Goal: Find specific page/section: Find specific page/section

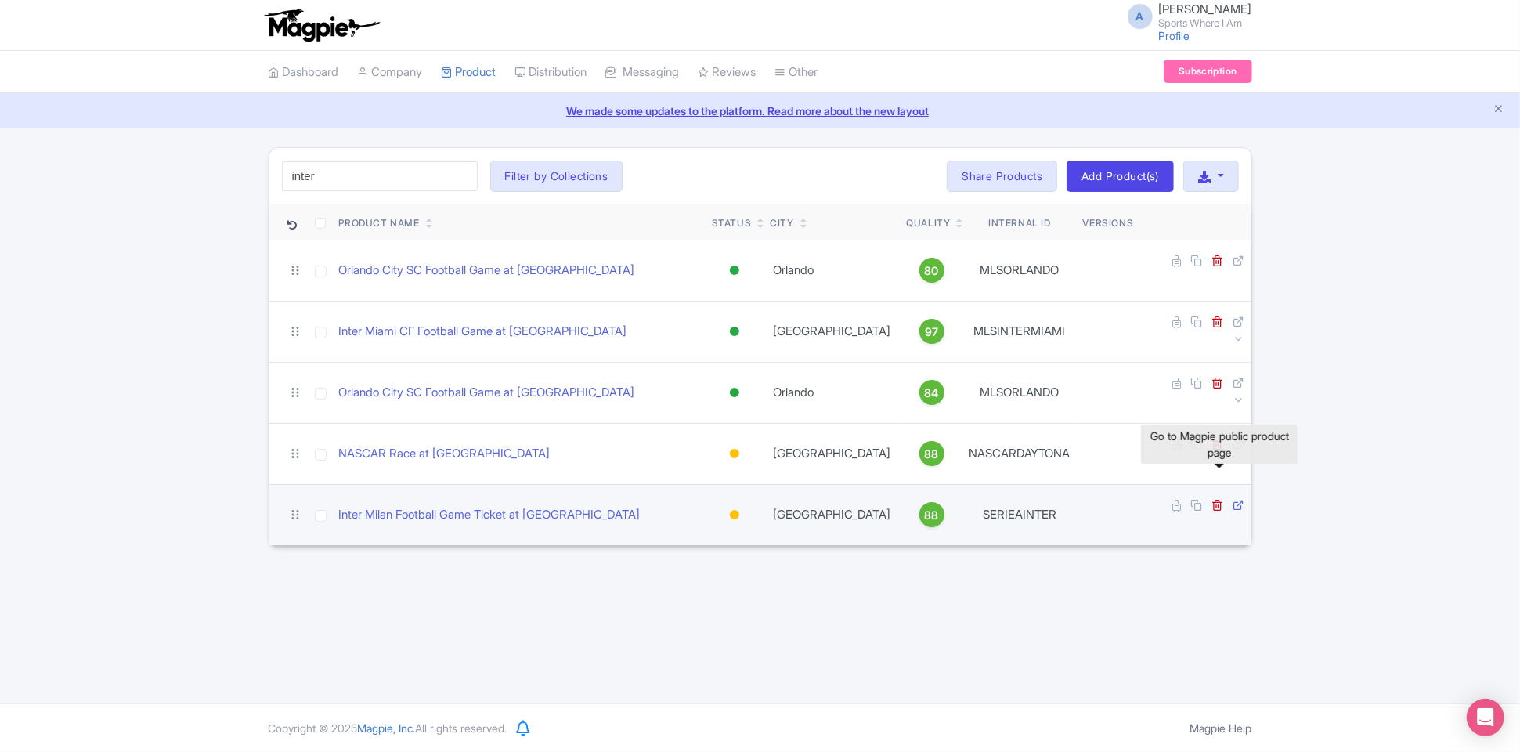
click at [1233, 499] on icon at bounding box center [1239, 505] width 12 height 12
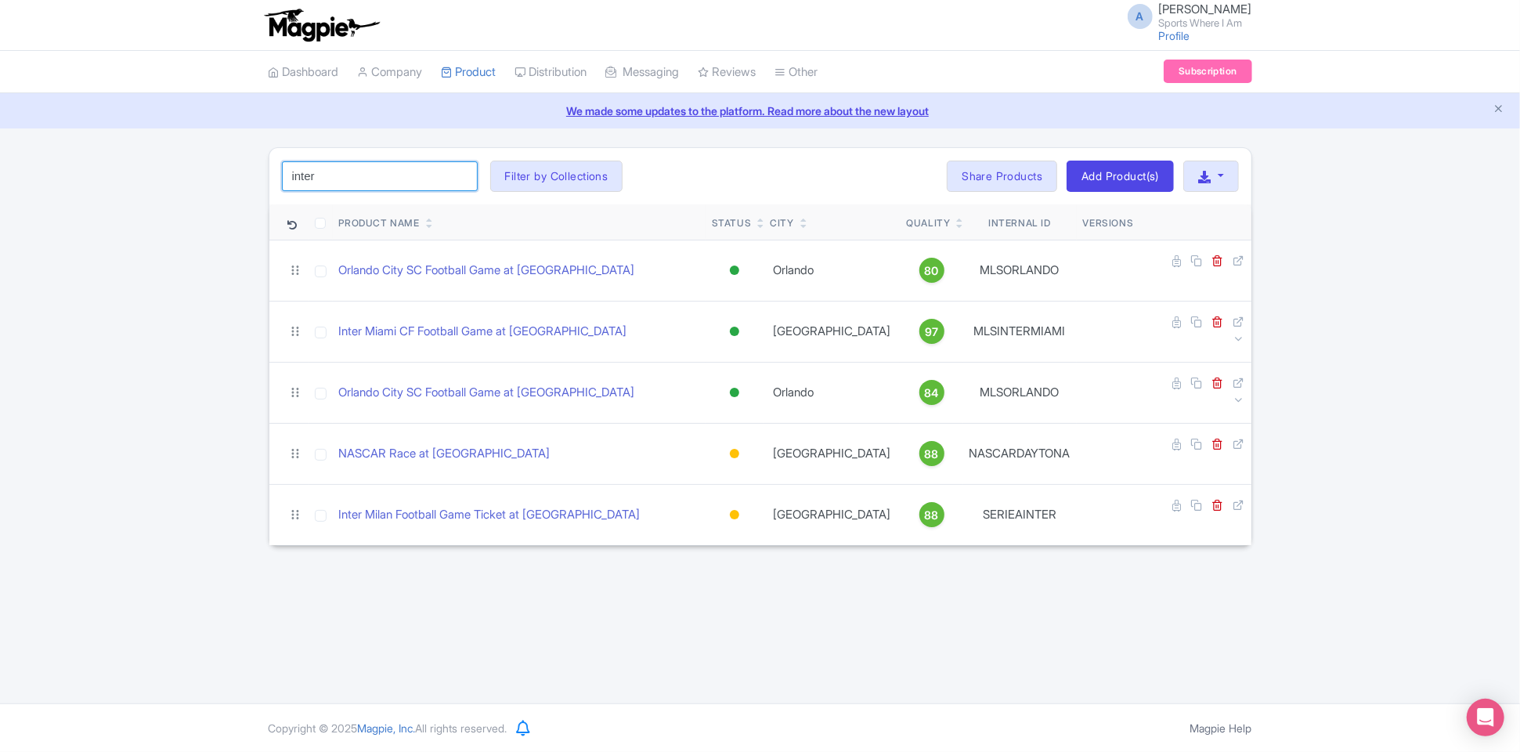
click at [384, 163] on input "inter" at bounding box center [380, 176] width 196 height 30
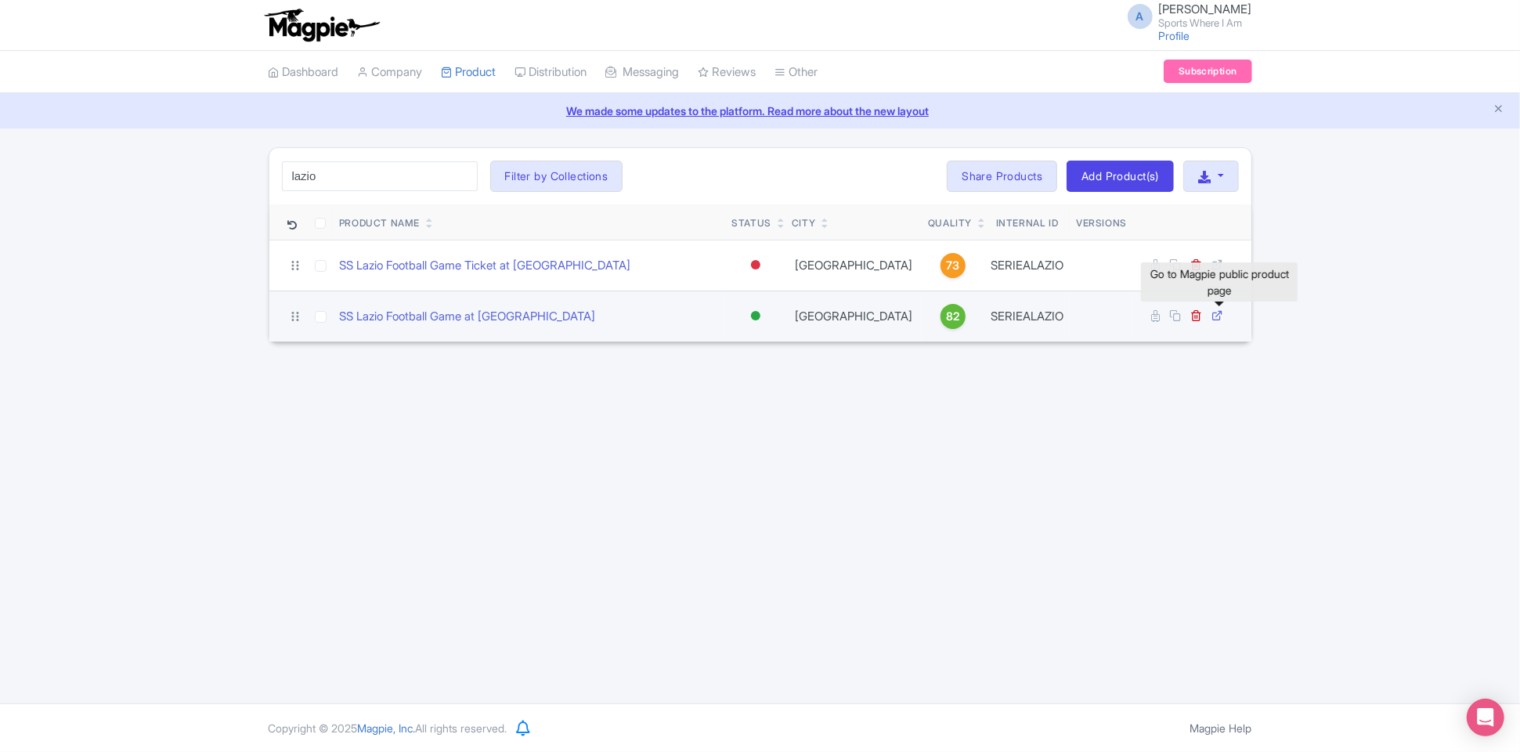
click at [1215, 312] on icon at bounding box center [1218, 315] width 12 height 12
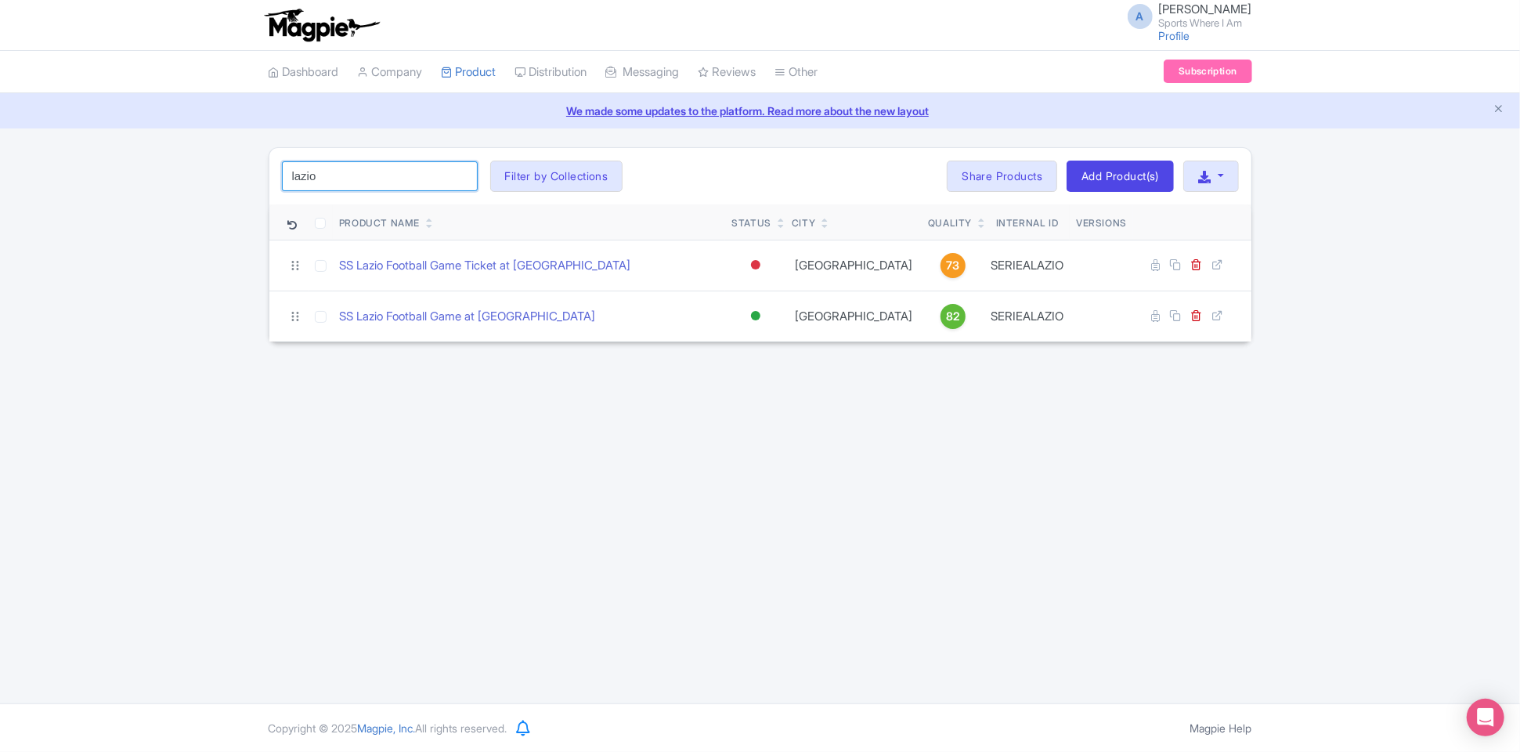
click at [353, 177] on input "lazio" at bounding box center [380, 176] width 196 height 30
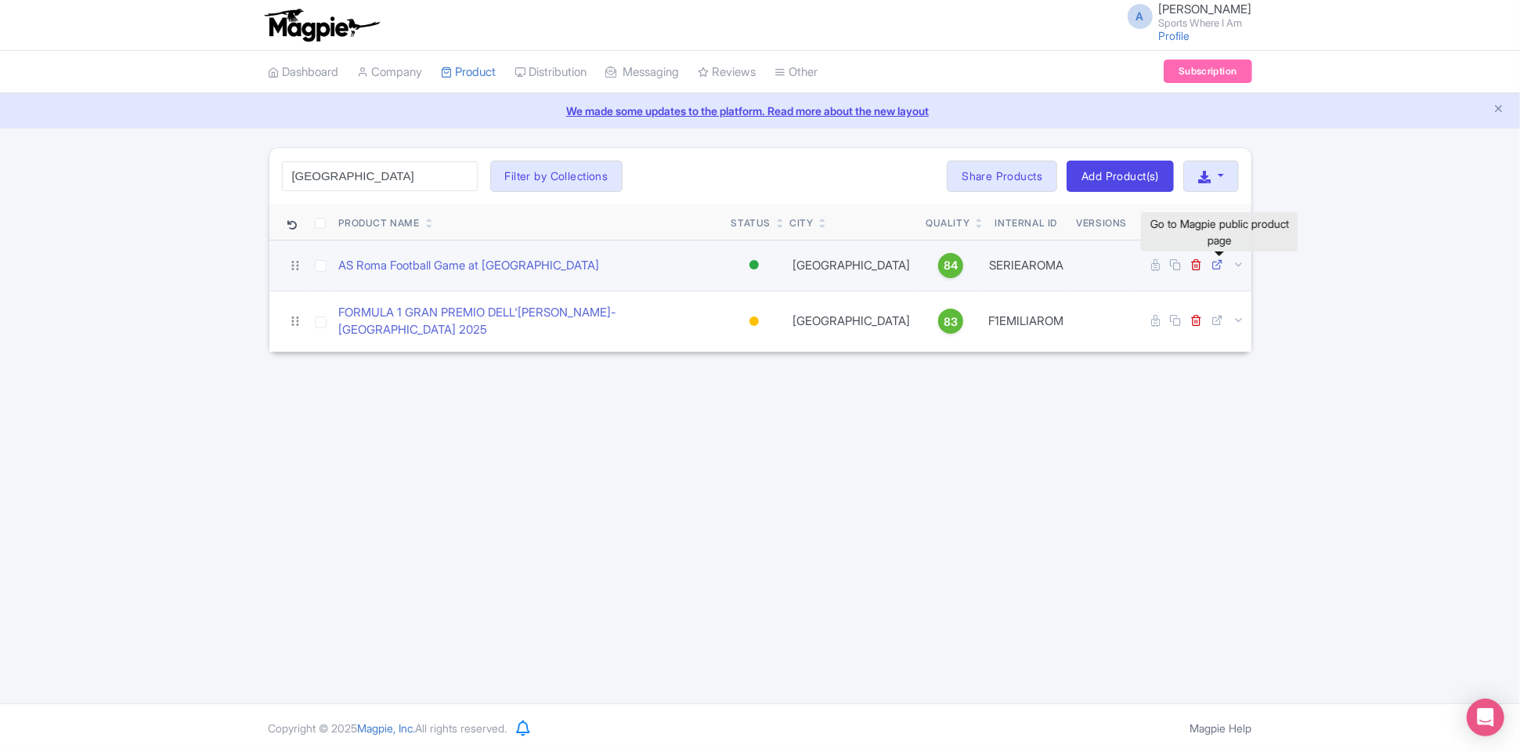
click at [1220, 260] on icon at bounding box center [1218, 264] width 12 height 12
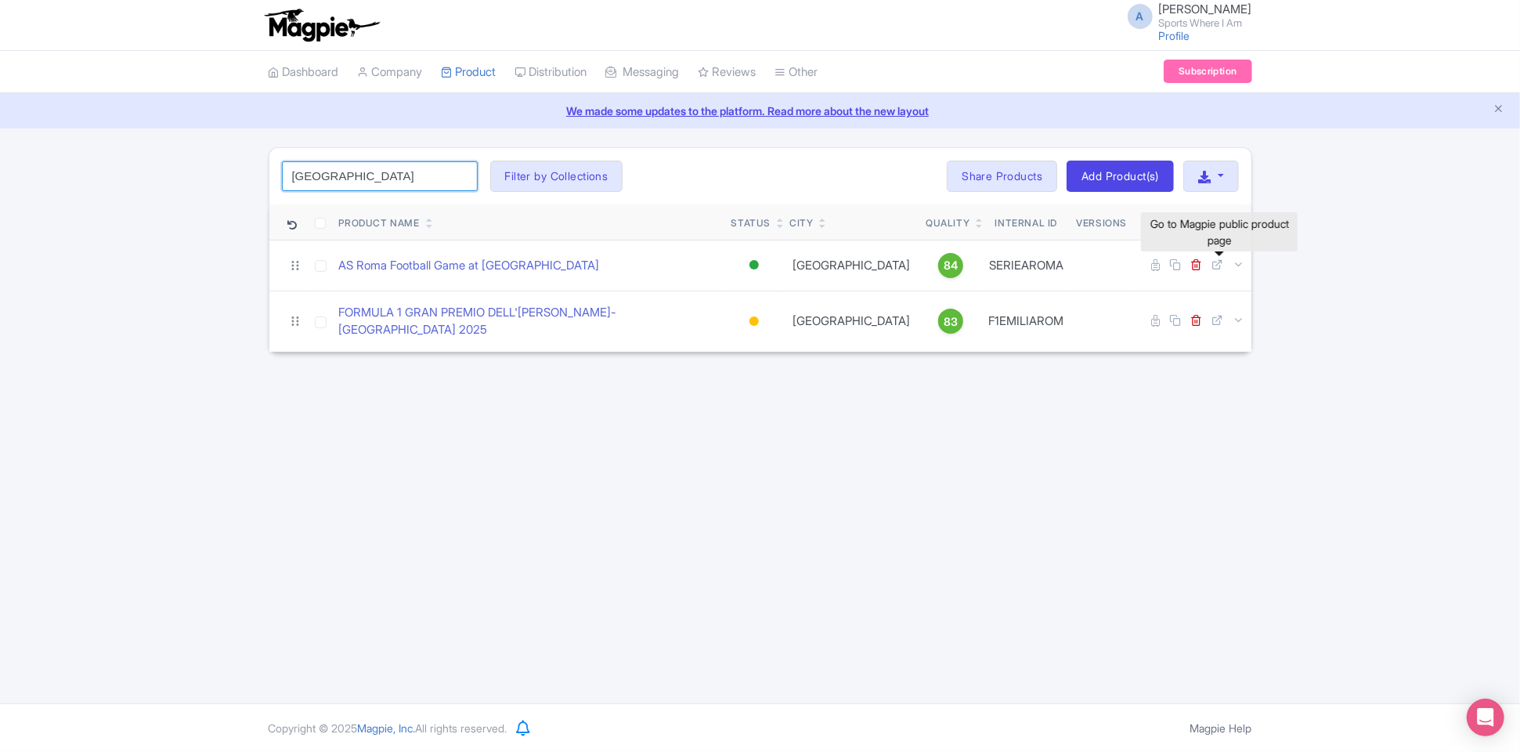
click at [417, 171] on input "[GEOGRAPHIC_DATA]" at bounding box center [380, 176] width 196 height 30
click button "Search" at bounding box center [0, 0] width 0 height 0
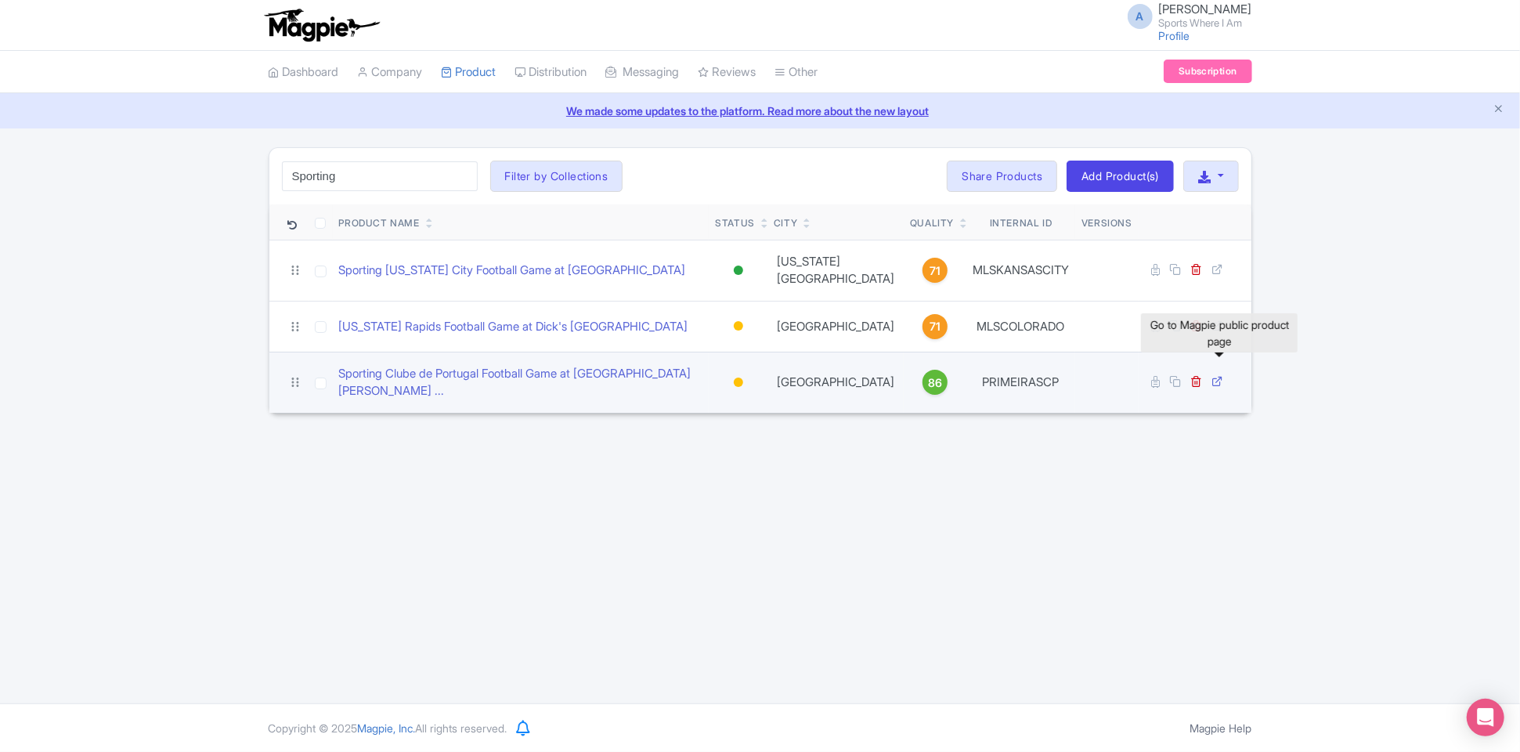
click at [1222, 375] on icon at bounding box center [1218, 381] width 12 height 12
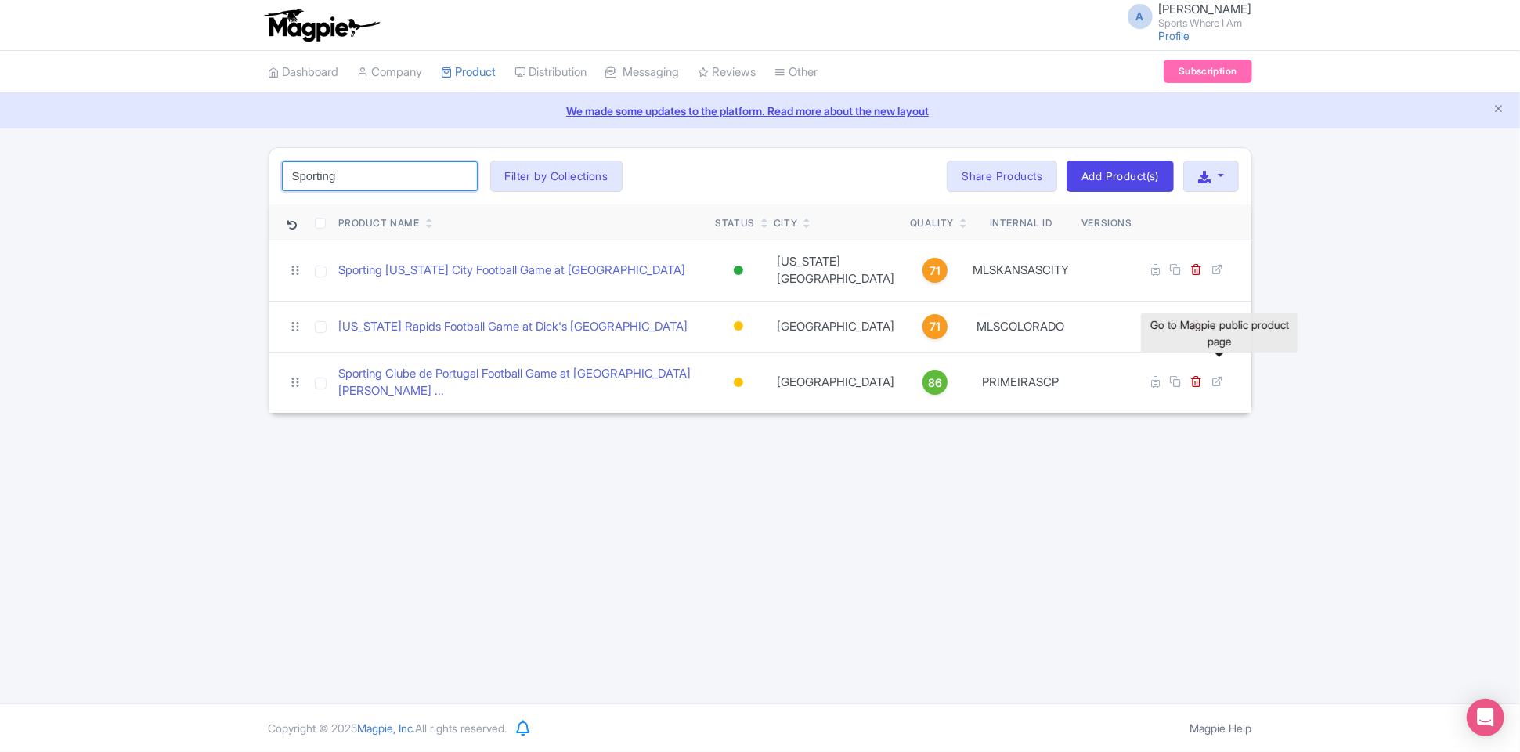
click at [413, 178] on input "Sporting" at bounding box center [380, 176] width 196 height 30
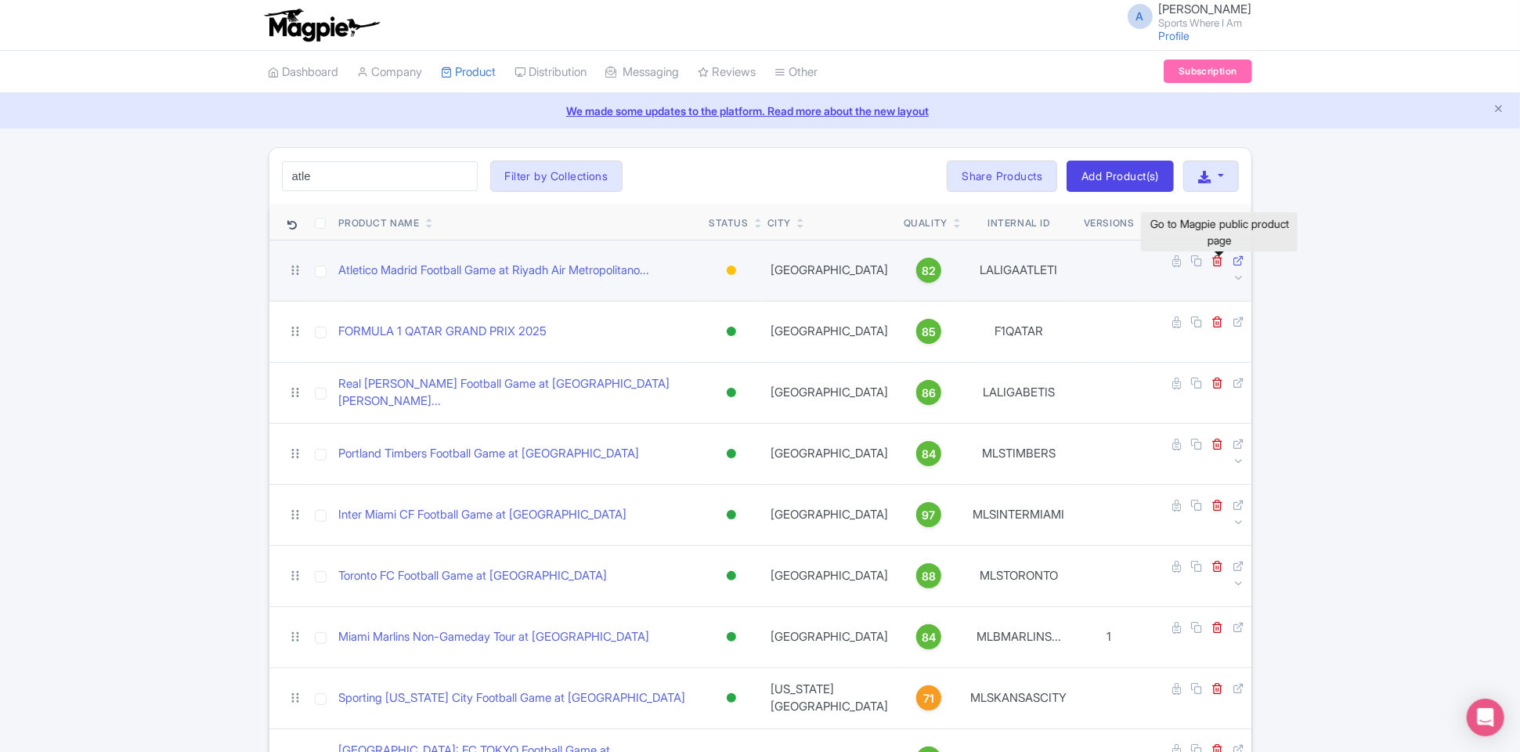
click at [1233, 265] on link at bounding box center [1239, 261] width 12 height 15
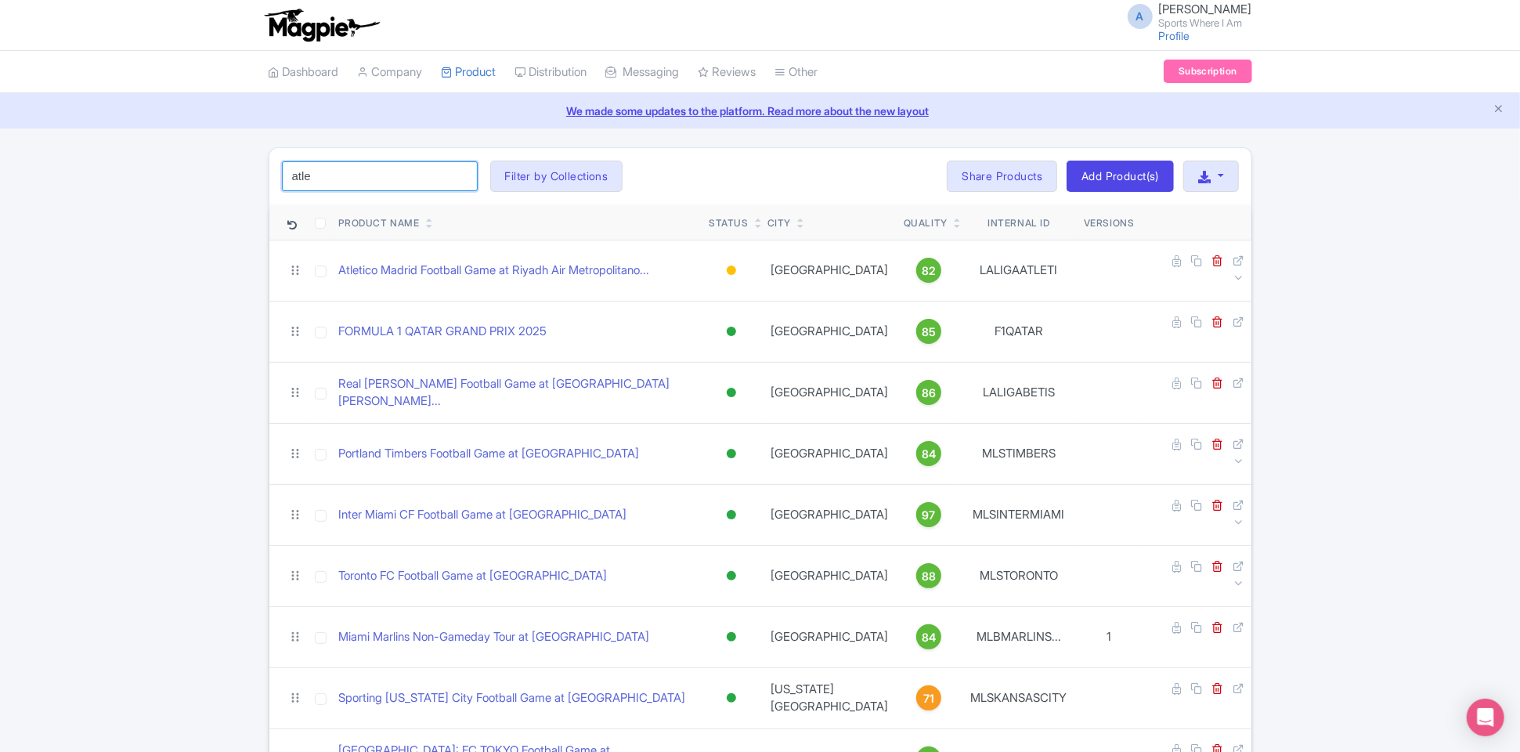
click at [346, 165] on input "atle" at bounding box center [380, 176] width 196 height 30
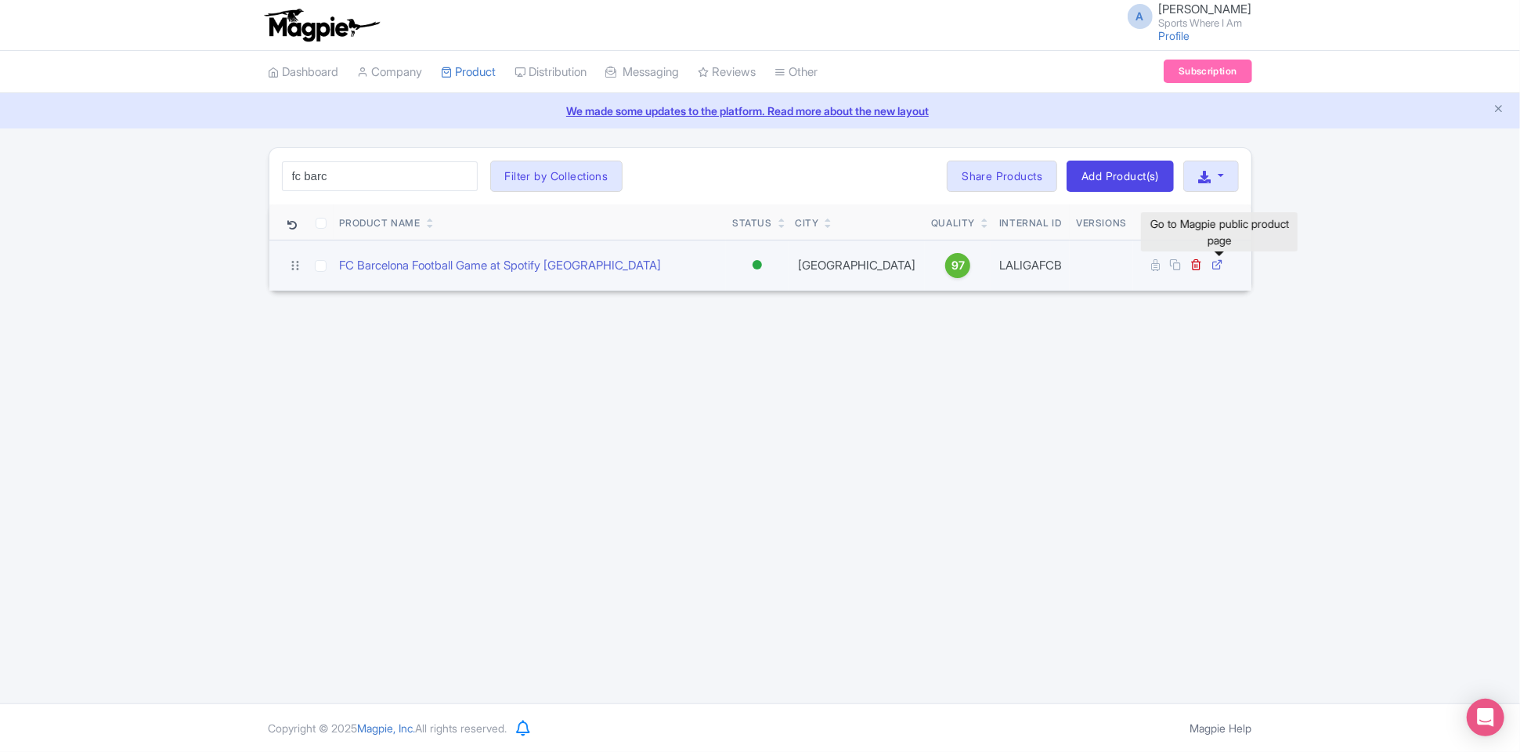
click at [1222, 266] on icon at bounding box center [1218, 264] width 12 height 12
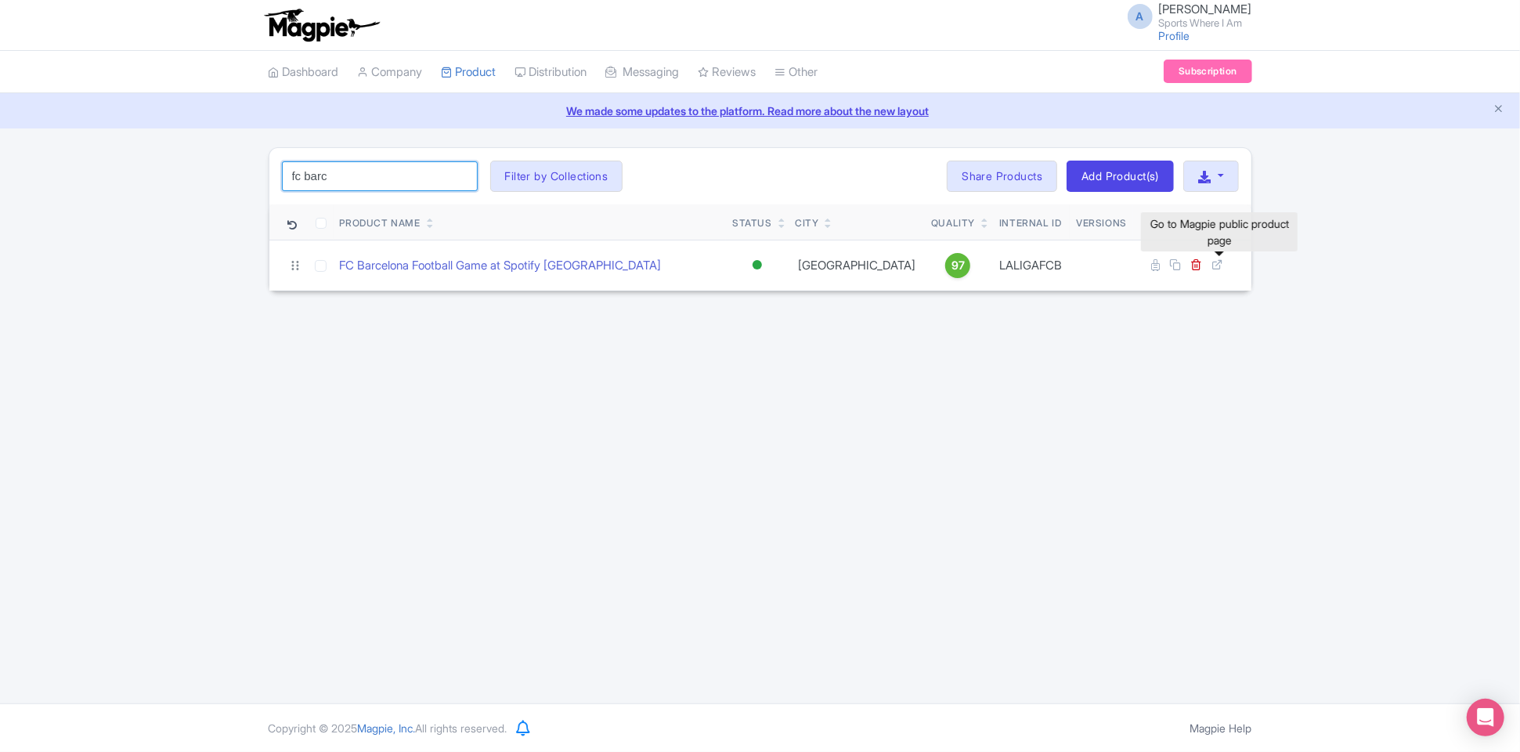
click at [403, 177] on input "fc barc" at bounding box center [380, 176] width 196 height 30
type input "f"
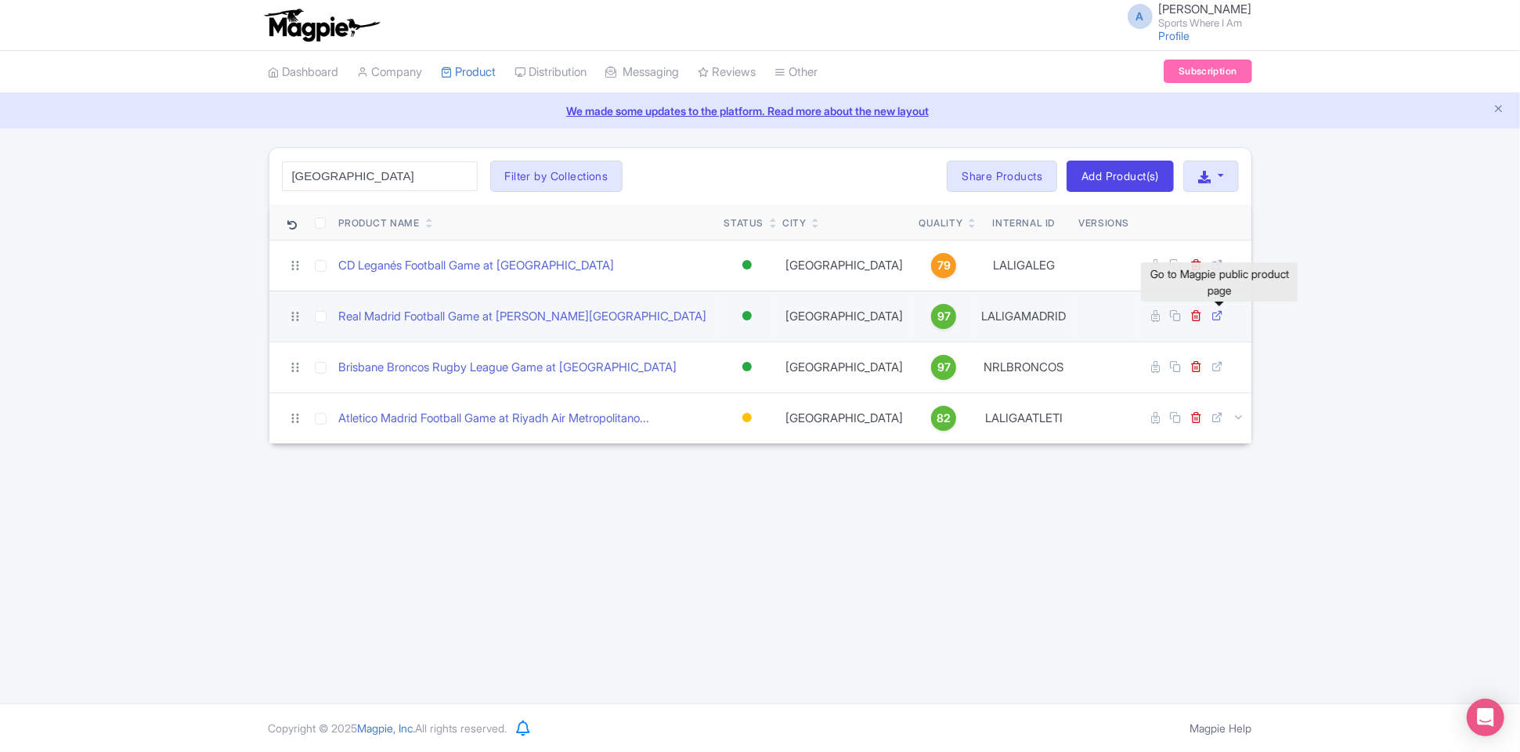
click at [1224, 312] on link at bounding box center [1219, 316] width 15 height 15
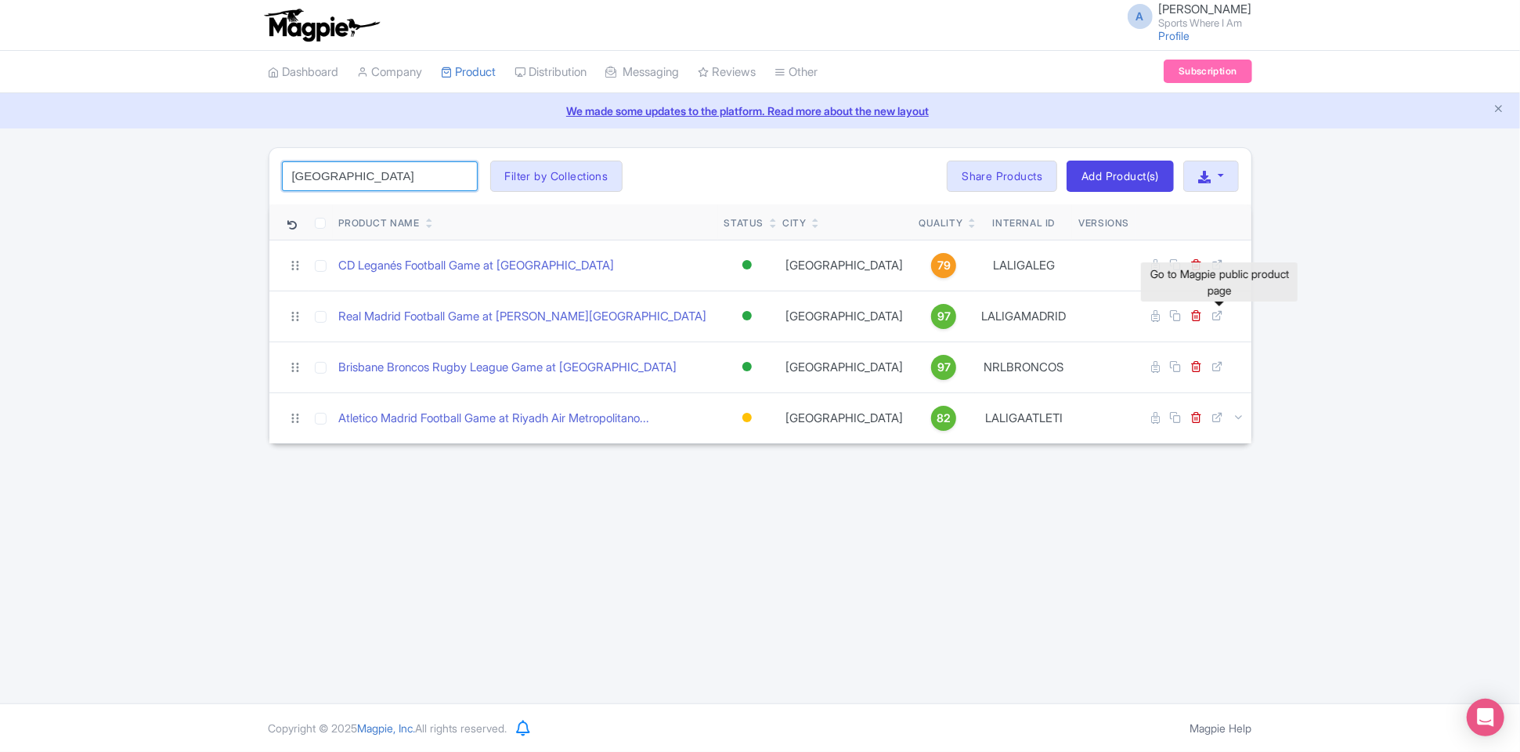
click at [387, 181] on input "[GEOGRAPHIC_DATA]" at bounding box center [380, 176] width 196 height 30
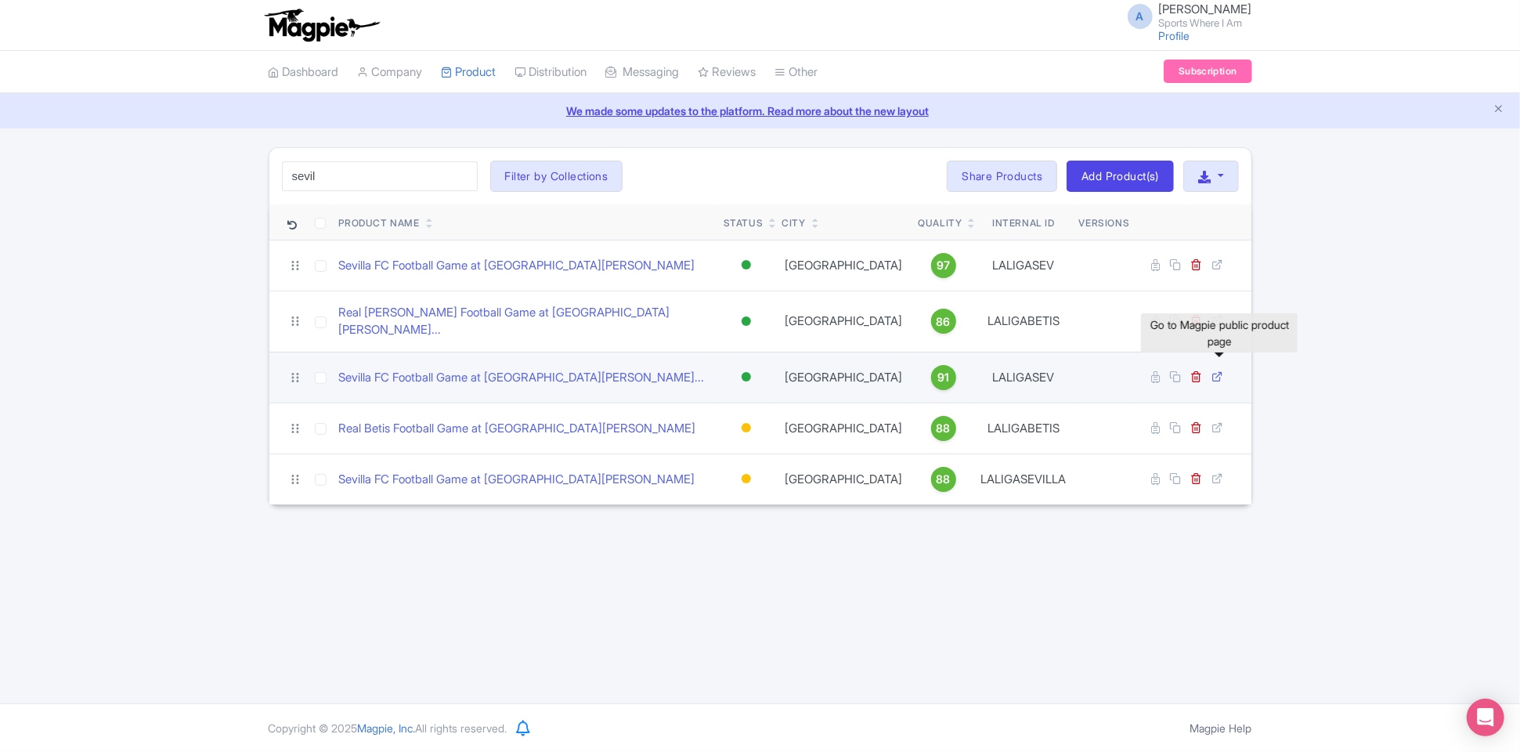
click at [1218, 370] on icon at bounding box center [1218, 376] width 12 height 12
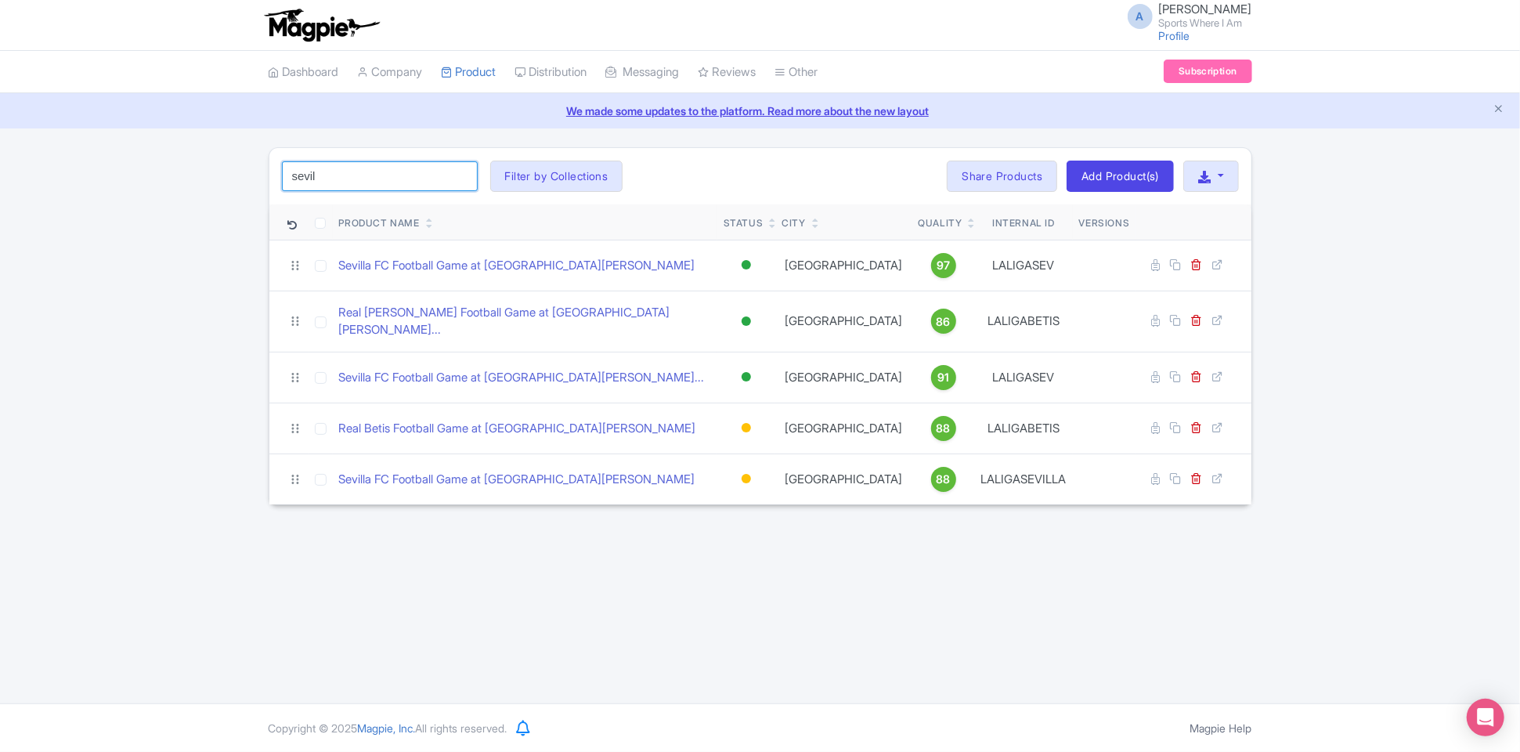
click at [381, 161] on input "sevil" at bounding box center [380, 176] width 196 height 30
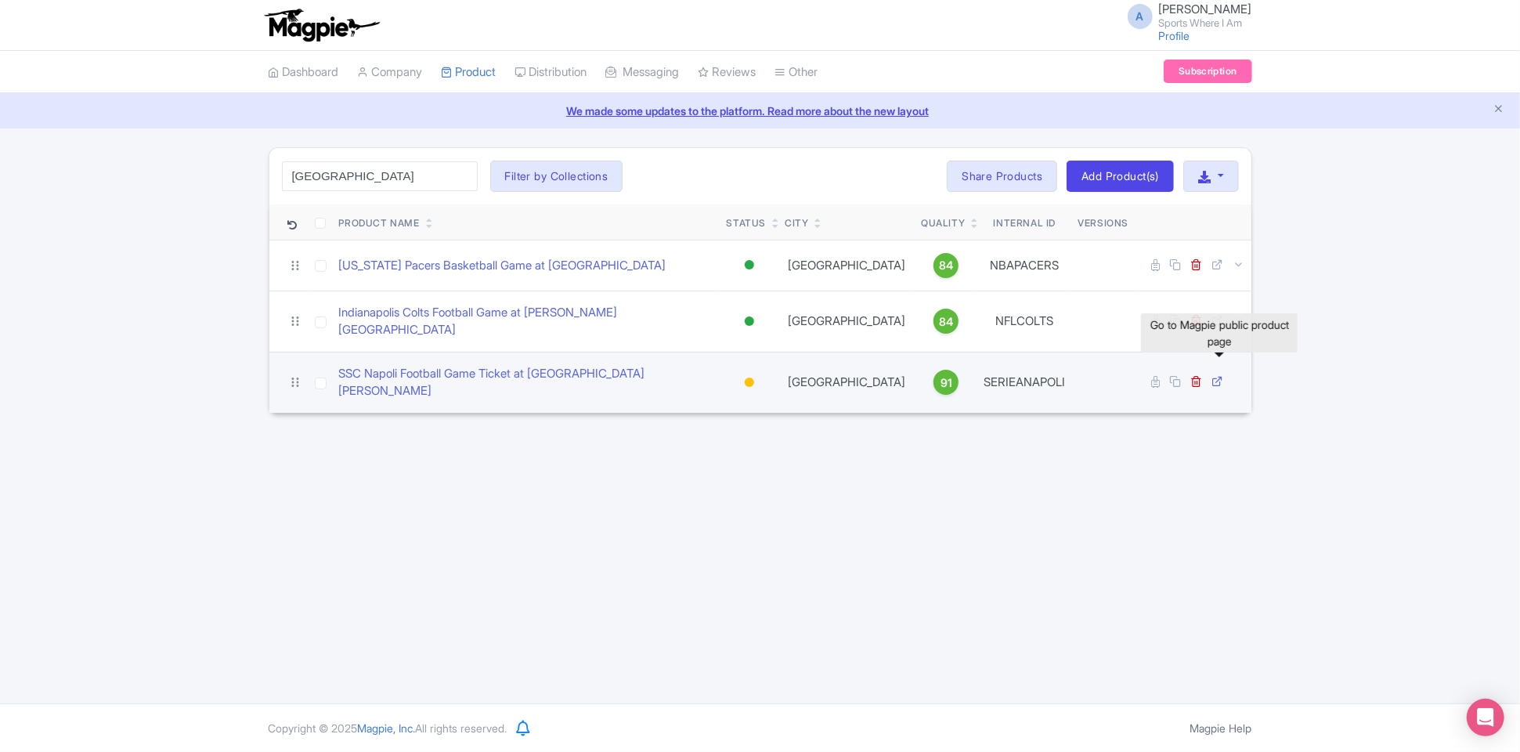
click at [1216, 375] on icon at bounding box center [1218, 381] width 12 height 12
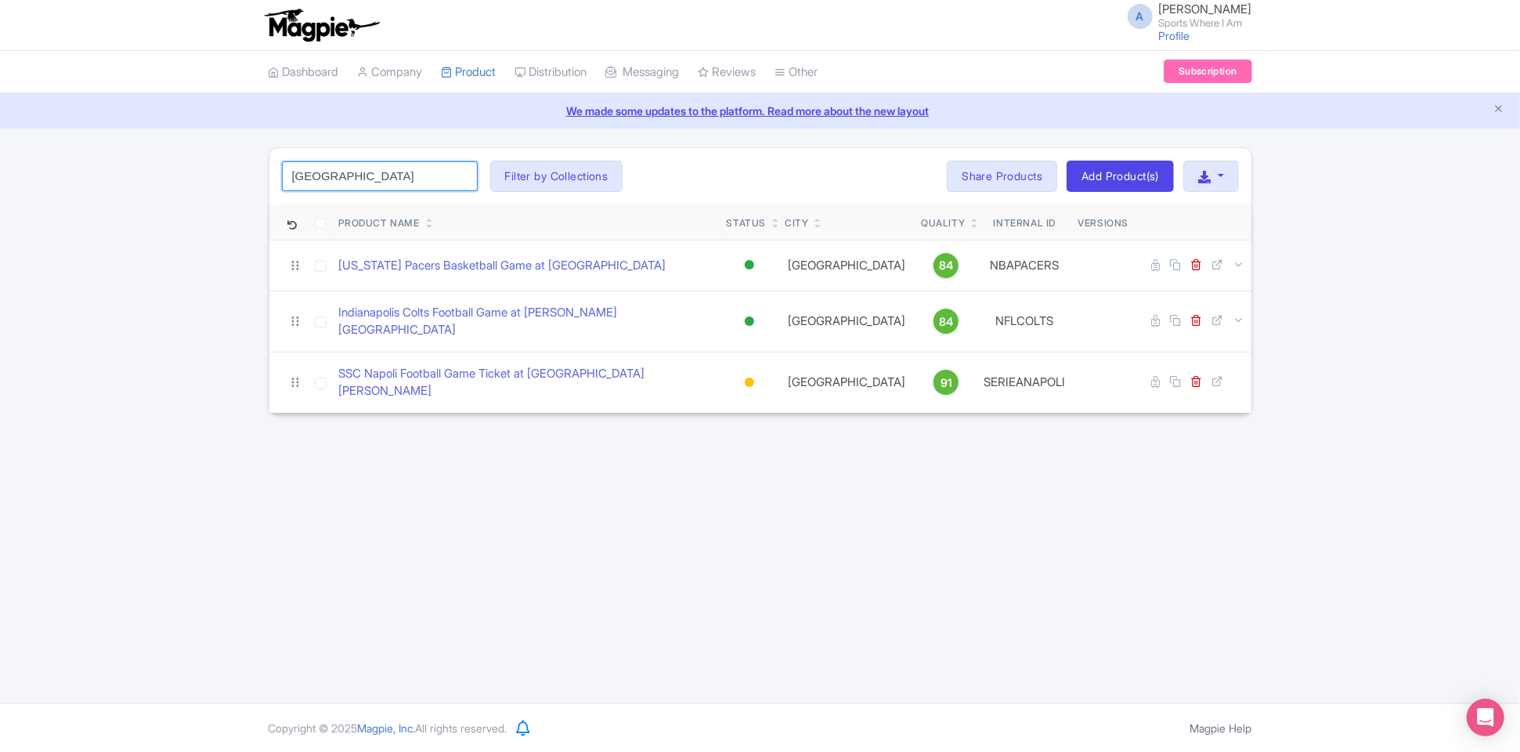
click at [326, 168] on input "[GEOGRAPHIC_DATA]" at bounding box center [380, 176] width 196 height 30
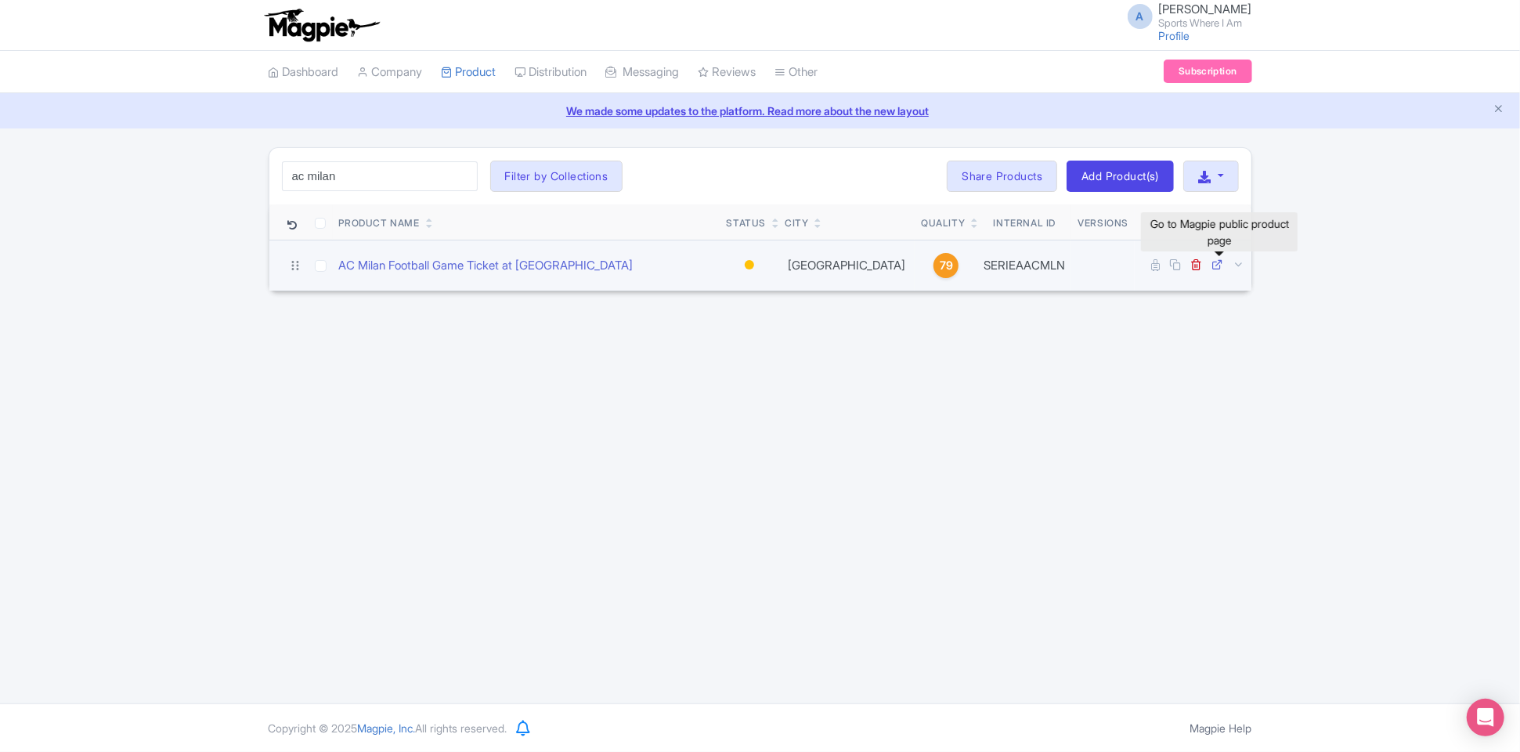
click at [1215, 269] on link at bounding box center [1219, 265] width 15 height 15
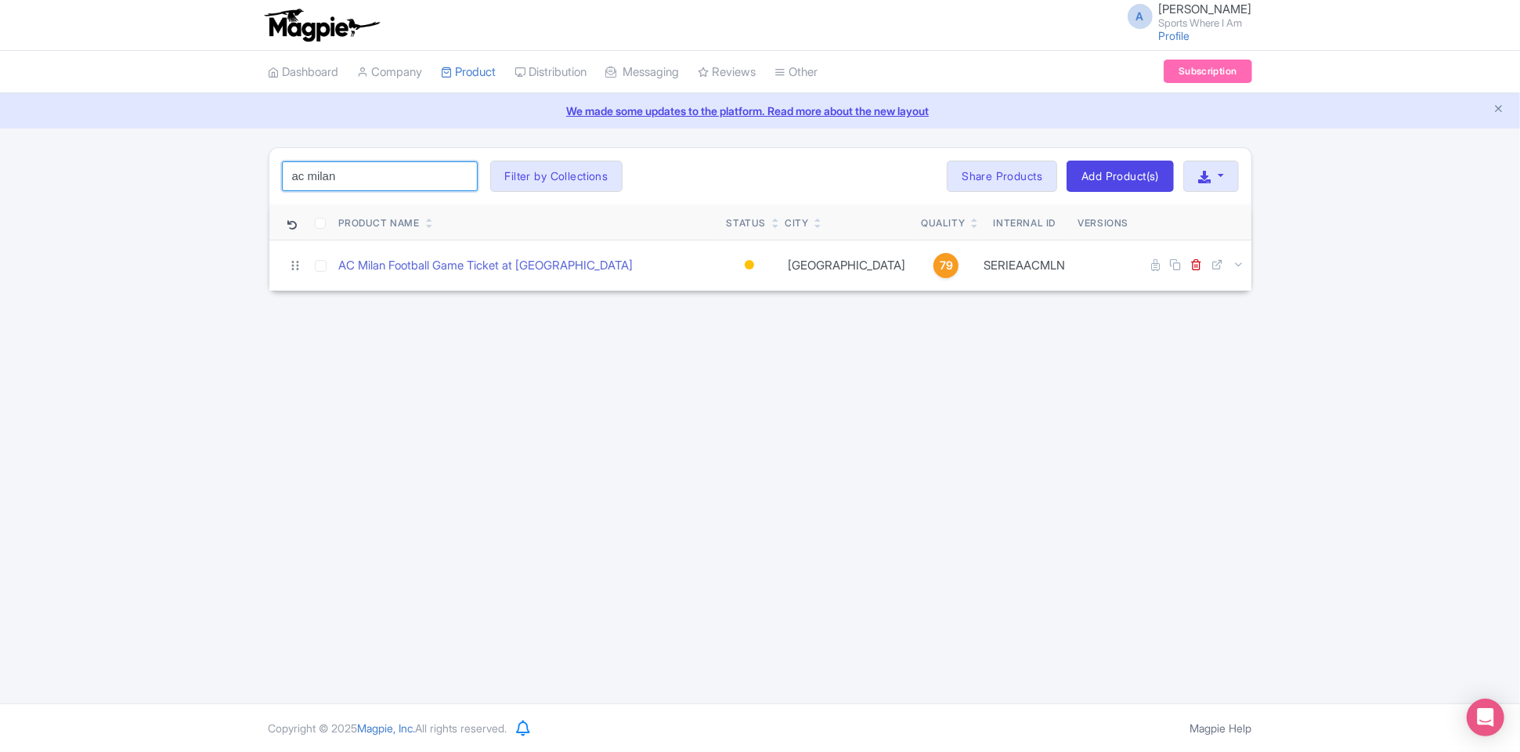
click at [359, 167] on input "ac milan" at bounding box center [380, 176] width 196 height 30
click at [358, 167] on input "ac milan" at bounding box center [380, 176] width 196 height 30
click at [357, 166] on input "ac milan" at bounding box center [380, 176] width 196 height 30
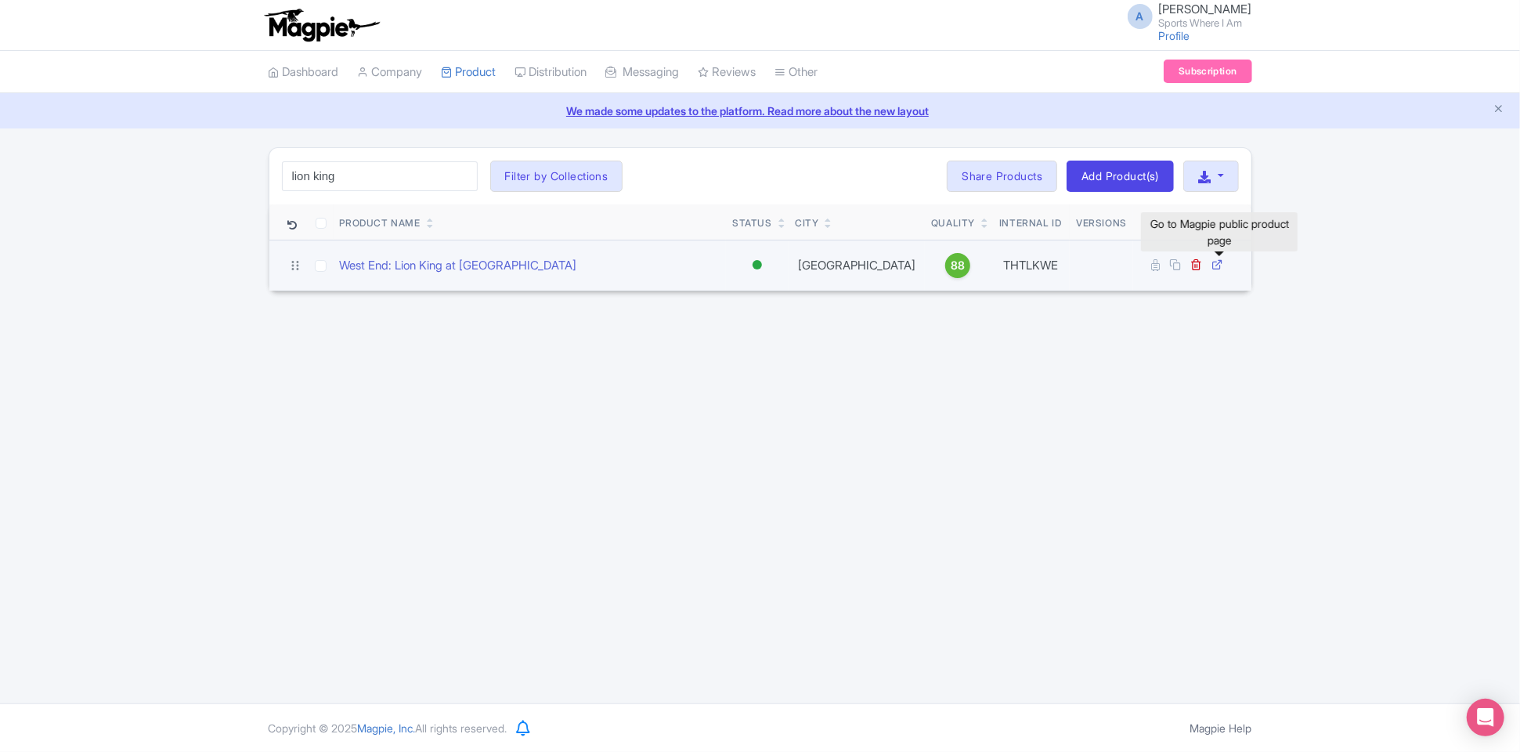
click at [1215, 261] on icon at bounding box center [1218, 264] width 12 height 12
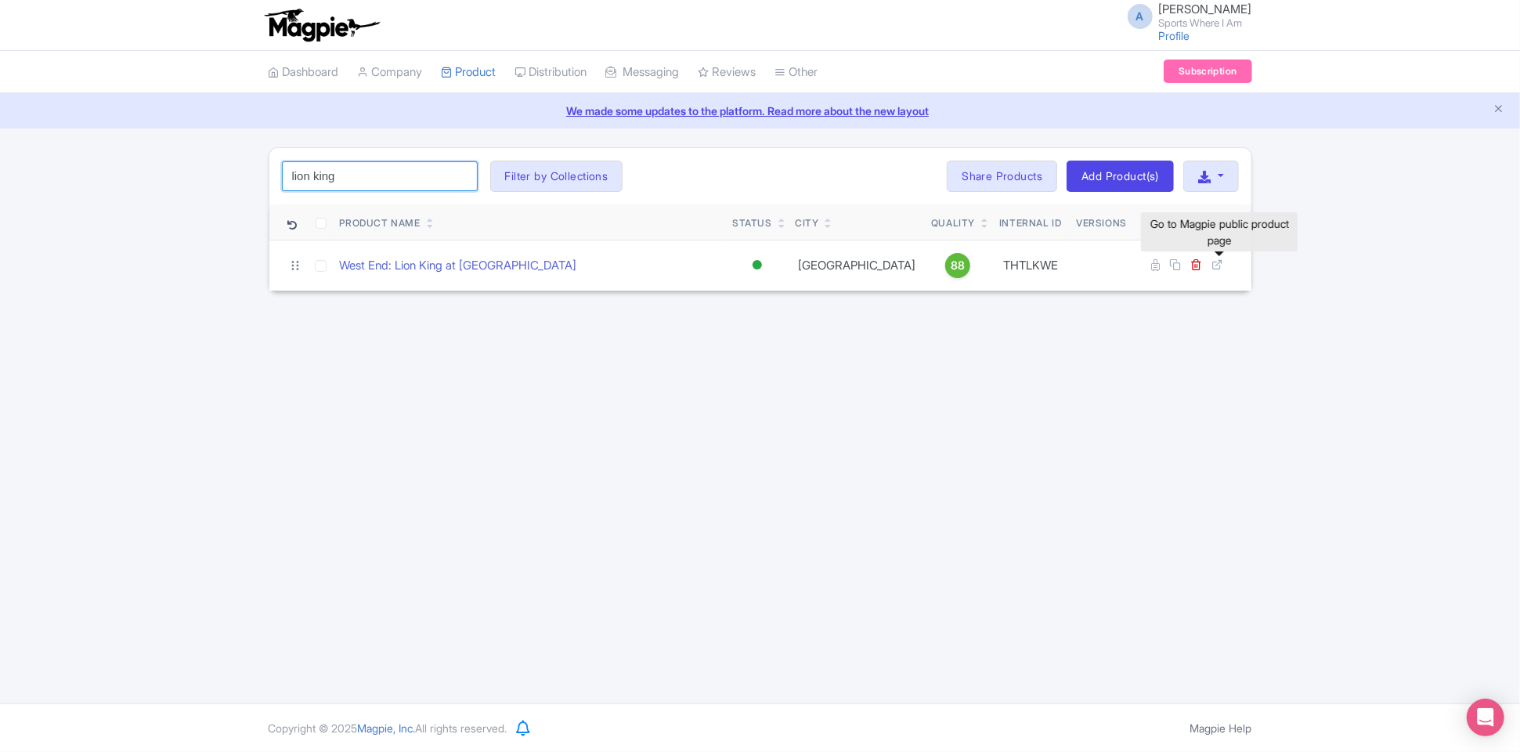
click at [375, 165] on input "lion king" at bounding box center [380, 176] width 196 height 30
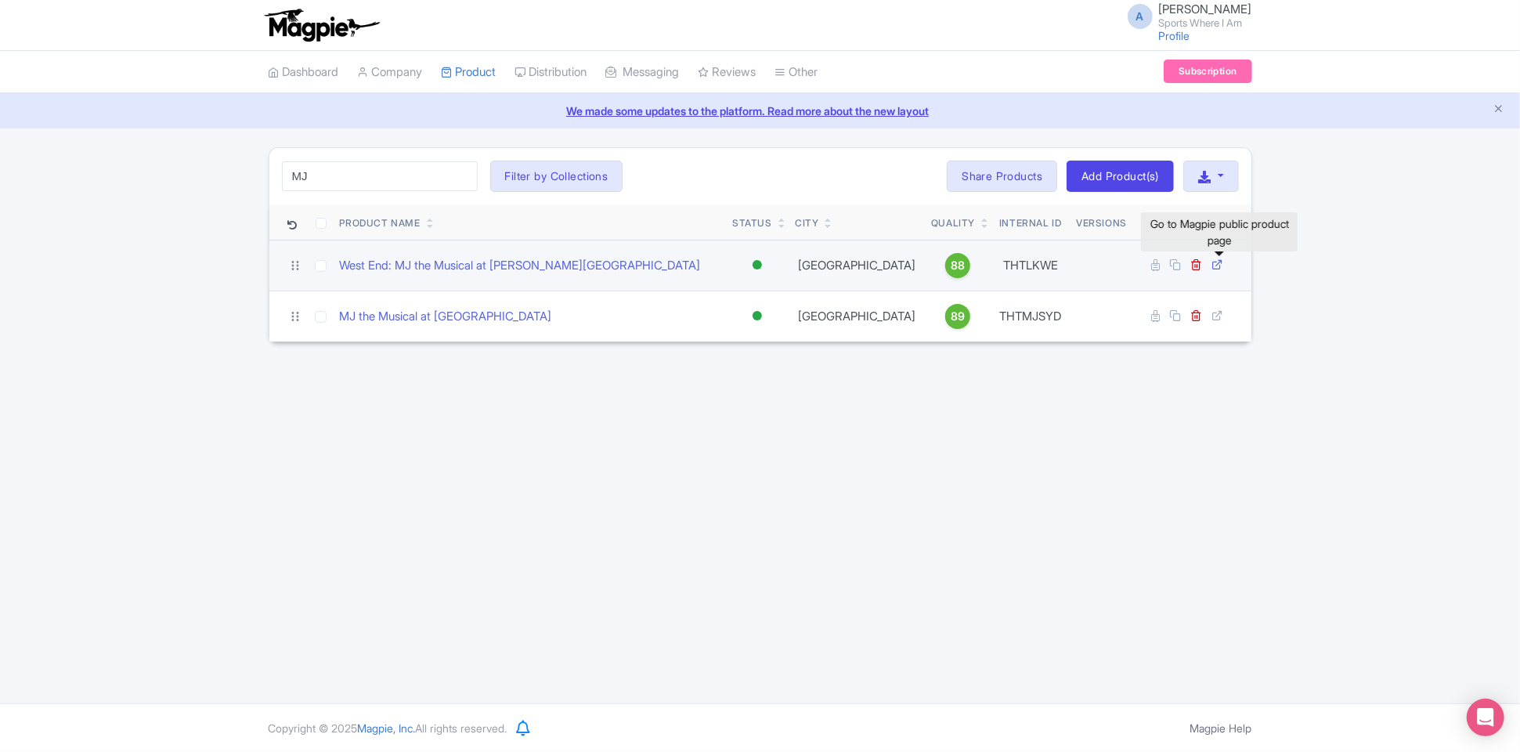
click at [1221, 262] on icon at bounding box center [1218, 264] width 12 height 12
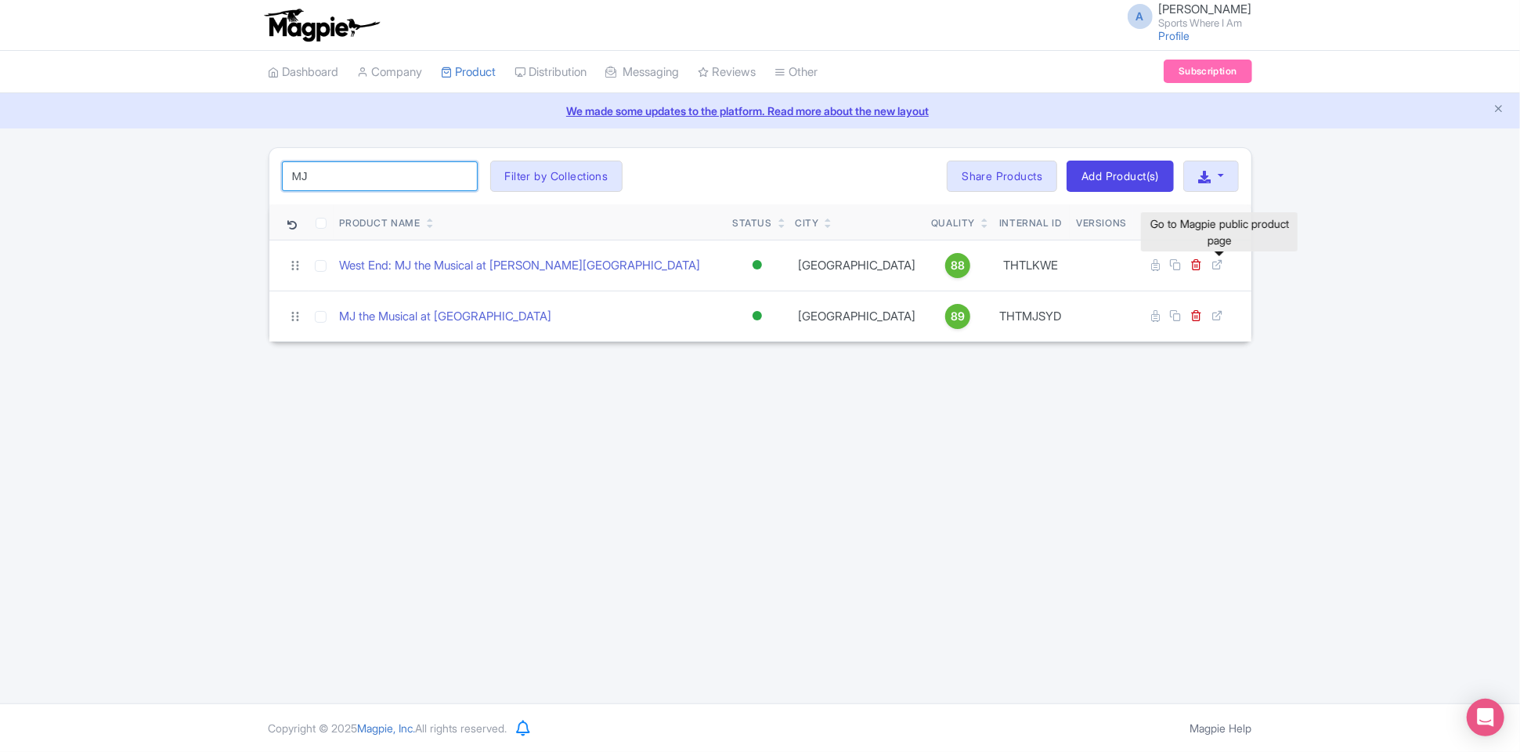
click at [373, 166] on input "MJ" at bounding box center [380, 176] width 196 height 30
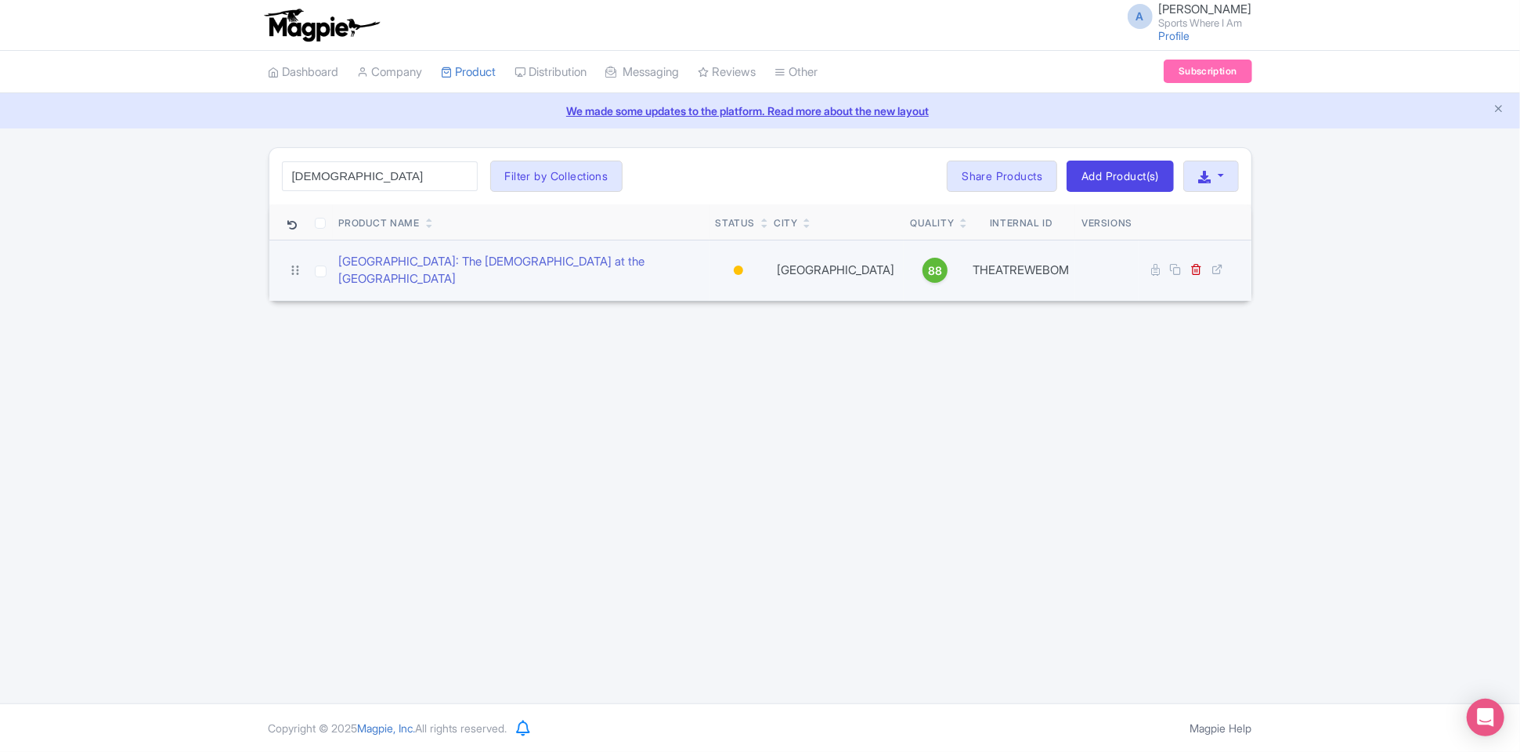
click at [1215, 271] on td at bounding box center [1195, 270] width 112 height 61
click at [1216, 267] on icon at bounding box center [1218, 269] width 12 height 12
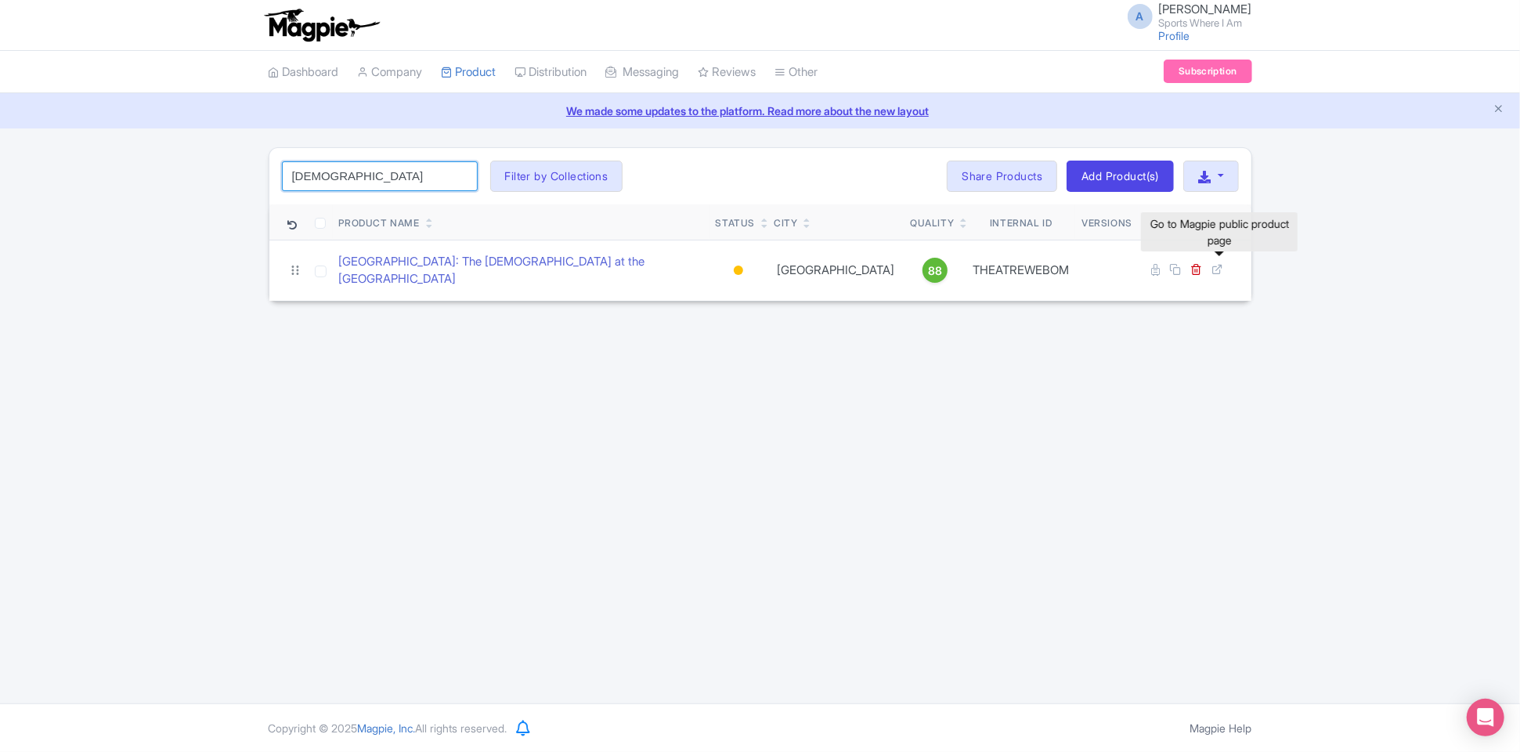
click at [349, 182] on input "[DEMOGRAPHIC_DATA]" at bounding box center [380, 176] width 196 height 30
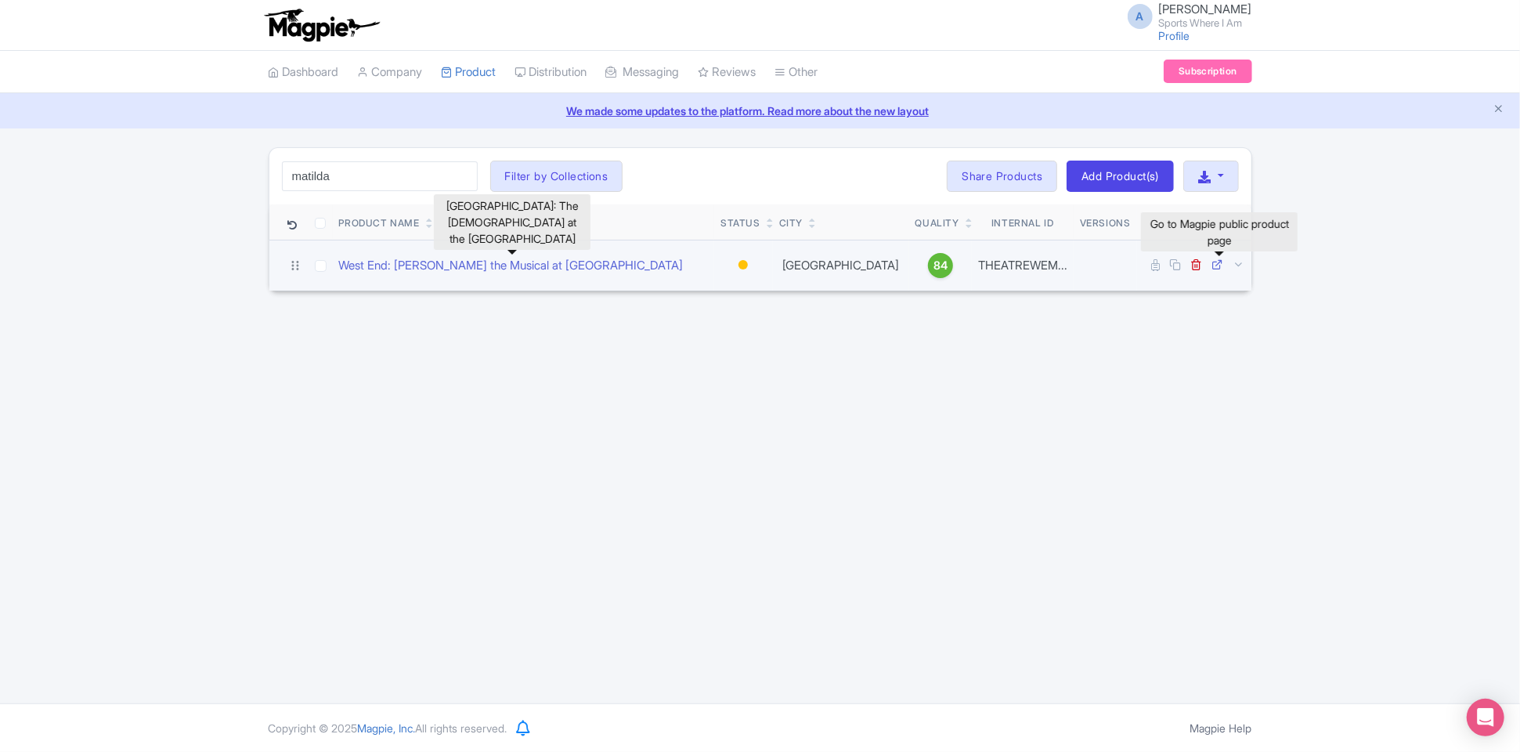
click at [1216, 262] on icon at bounding box center [1218, 264] width 12 height 12
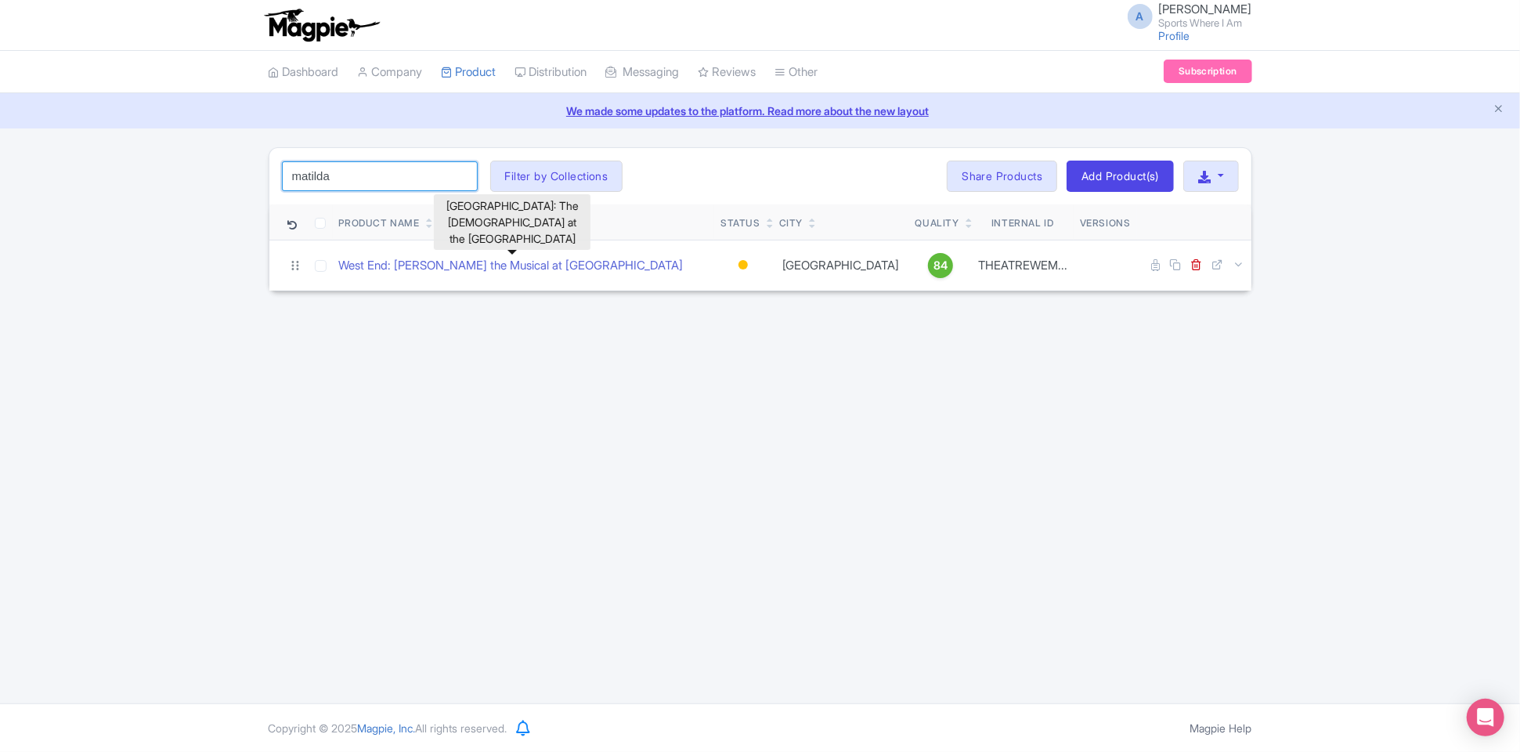
click at [327, 179] on input "matilda" at bounding box center [380, 176] width 196 height 30
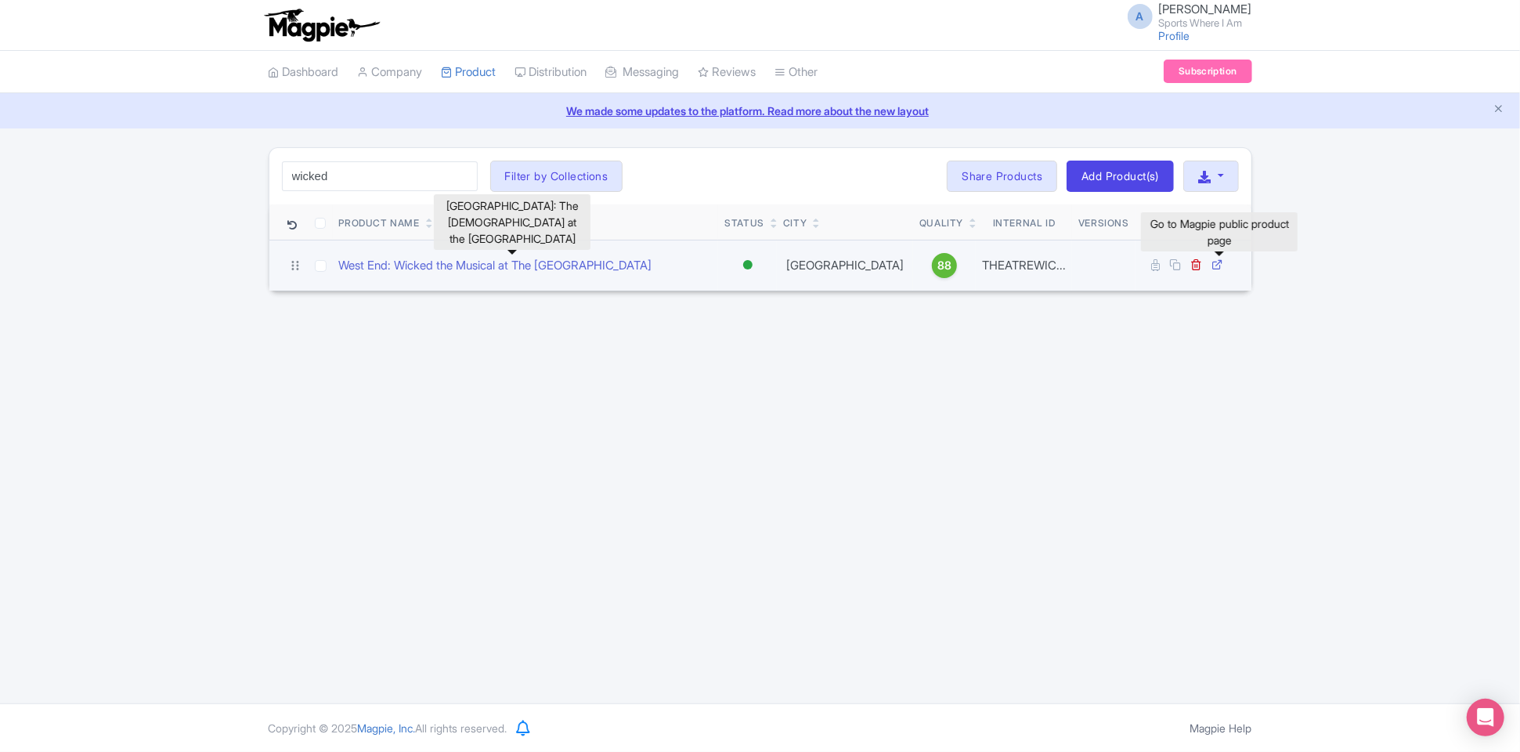
click at [1221, 265] on icon at bounding box center [1218, 264] width 12 height 12
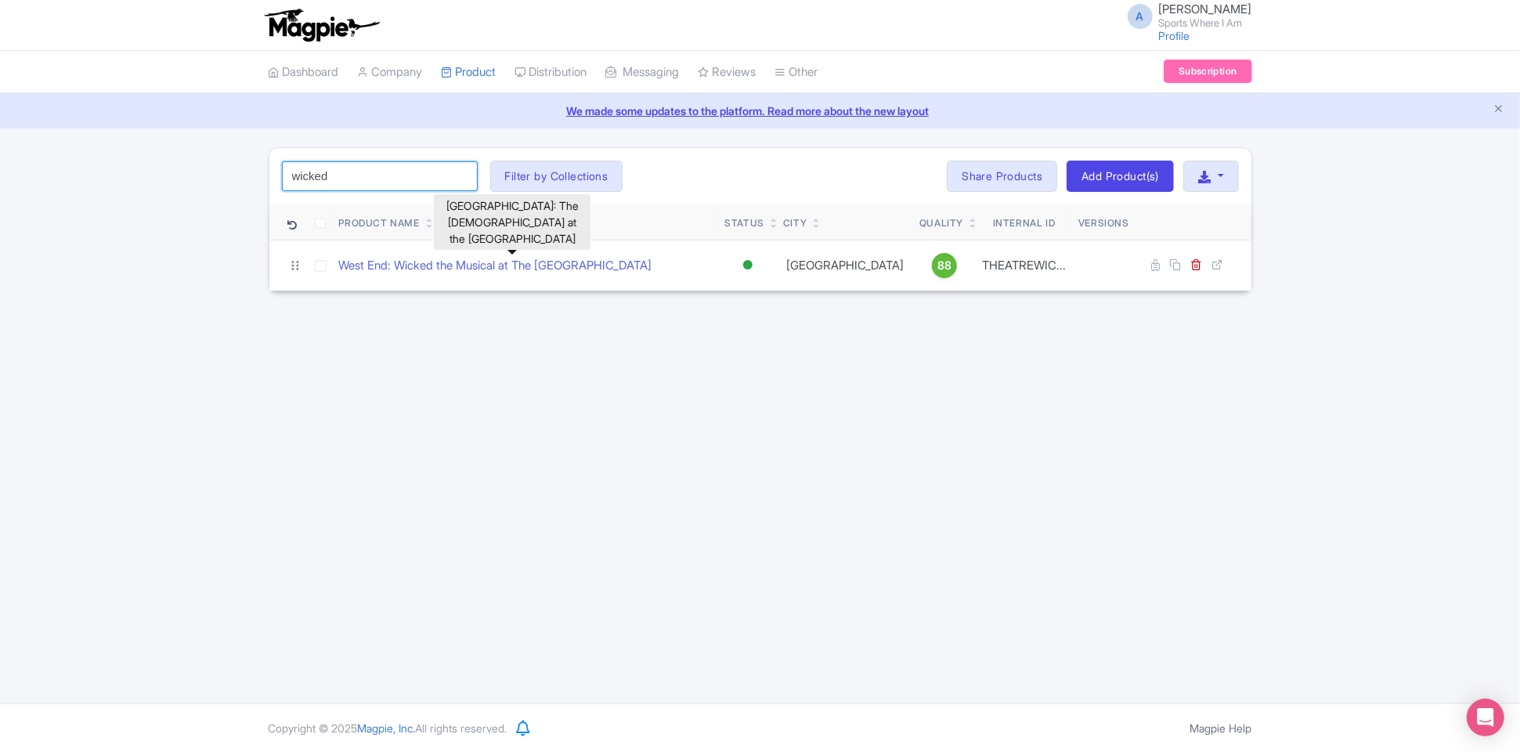
click at [338, 180] on input "wicked" at bounding box center [380, 176] width 196 height 30
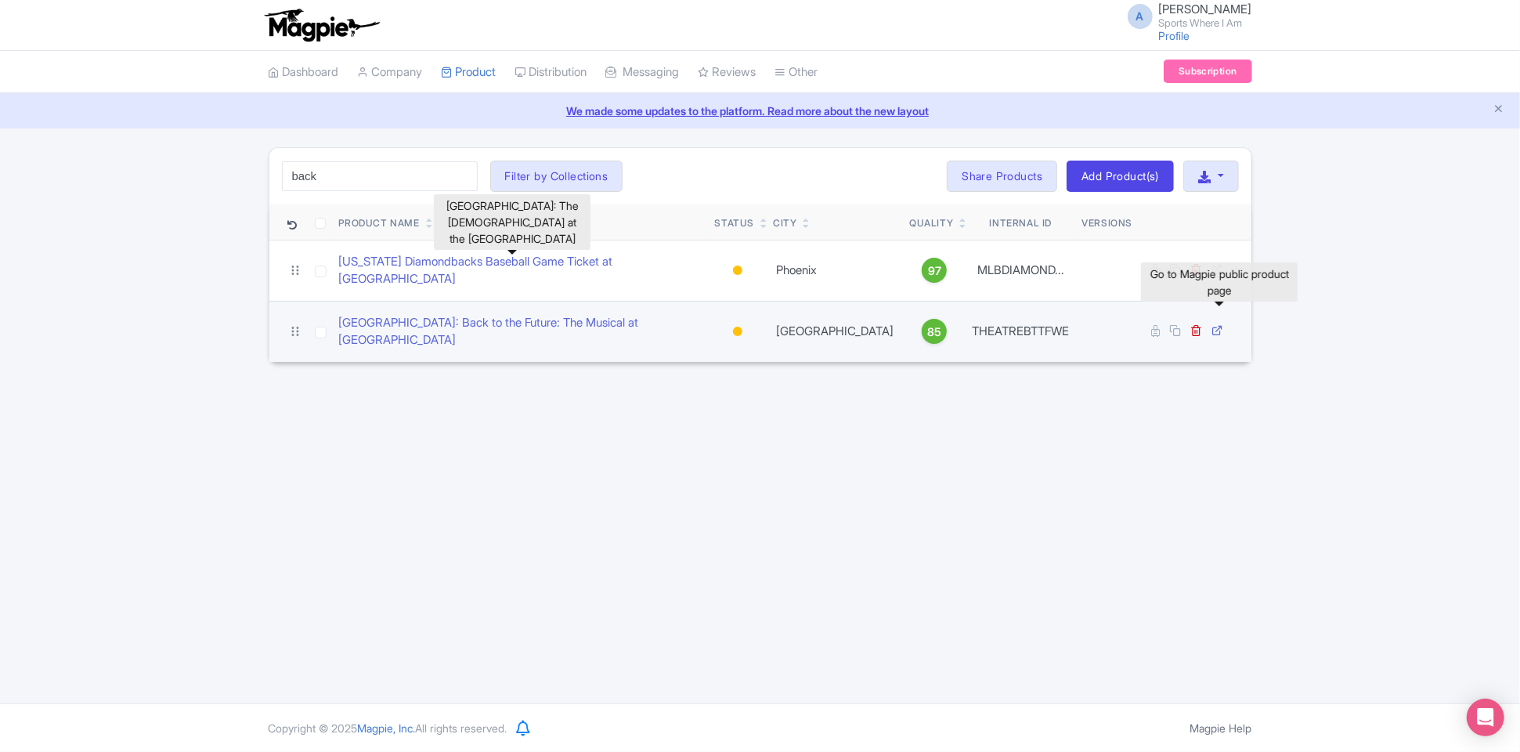
click at [1221, 324] on icon at bounding box center [1218, 330] width 12 height 12
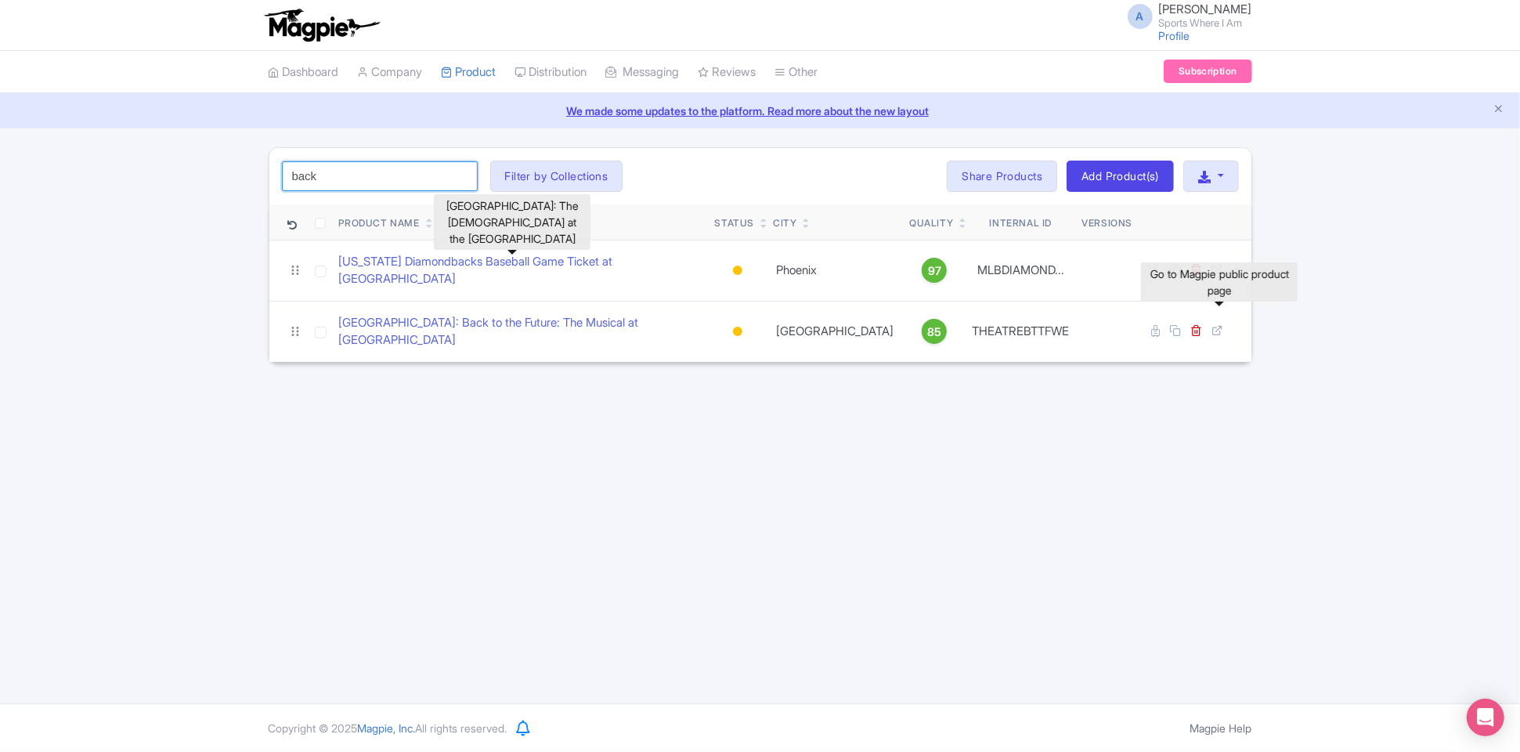
click at [324, 172] on input "back" at bounding box center [380, 176] width 196 height 30
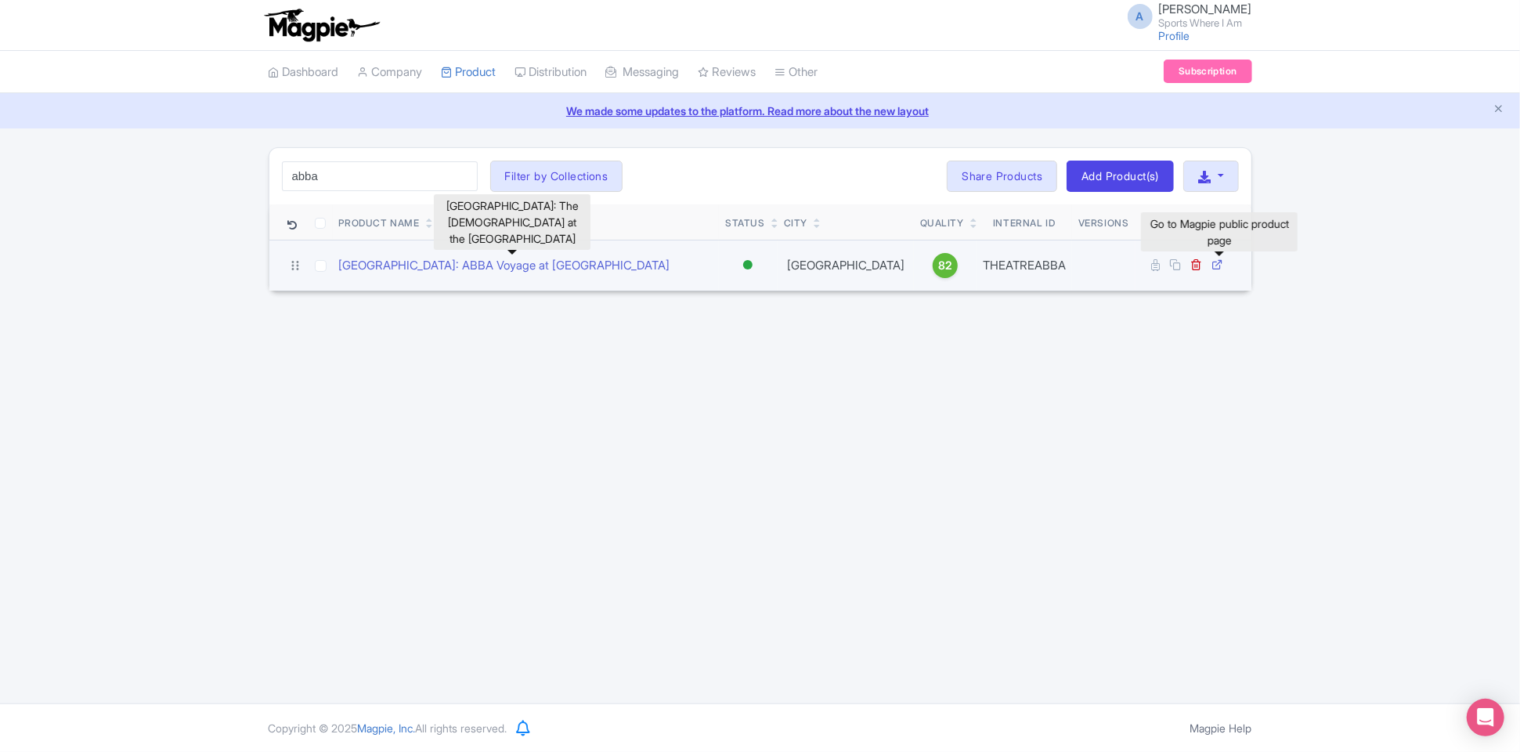
click at [1220, 266] on icon at bounding box center [1218, 264] width 12 height 12
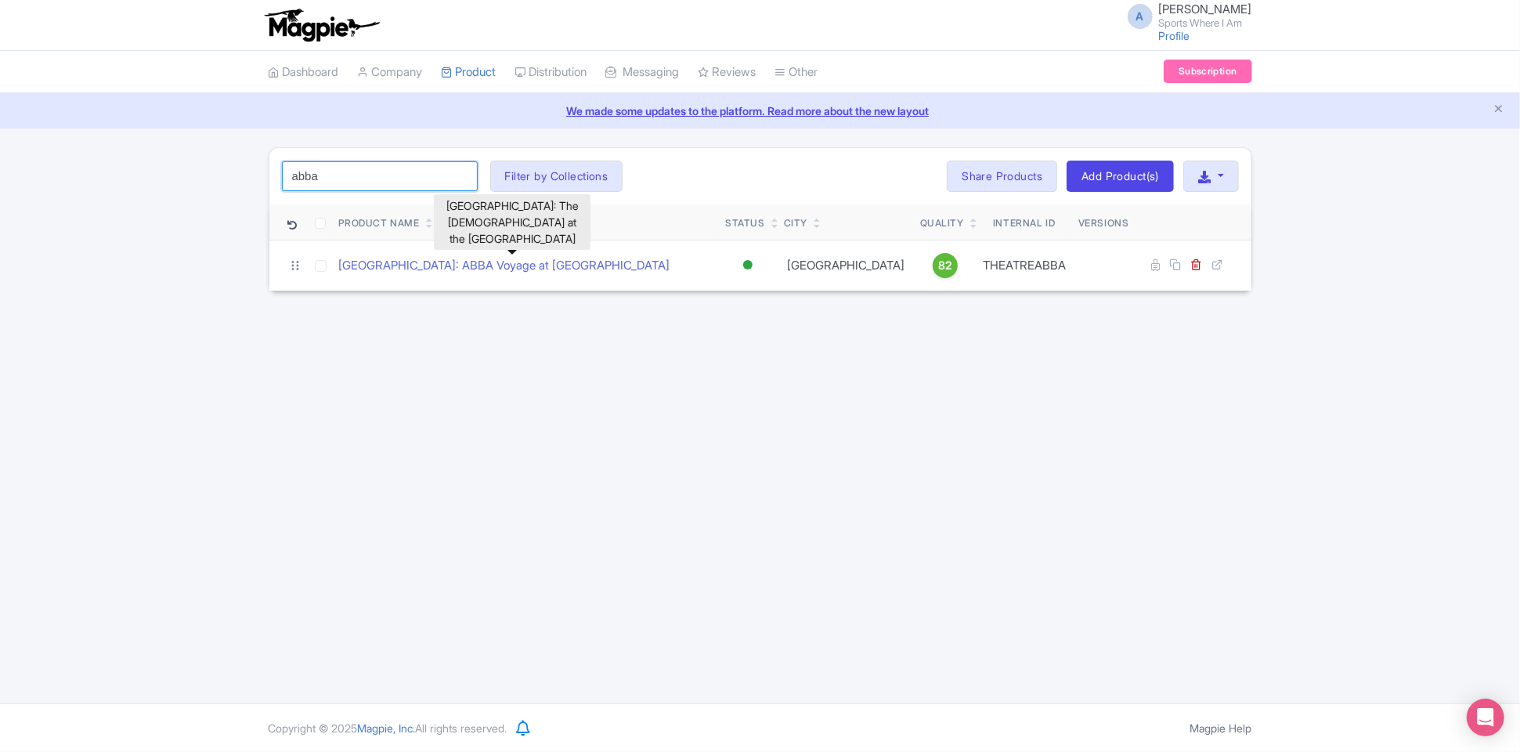
click at [325, 179] on input "abba" at bounding box center [380, 176] width 196 height 30
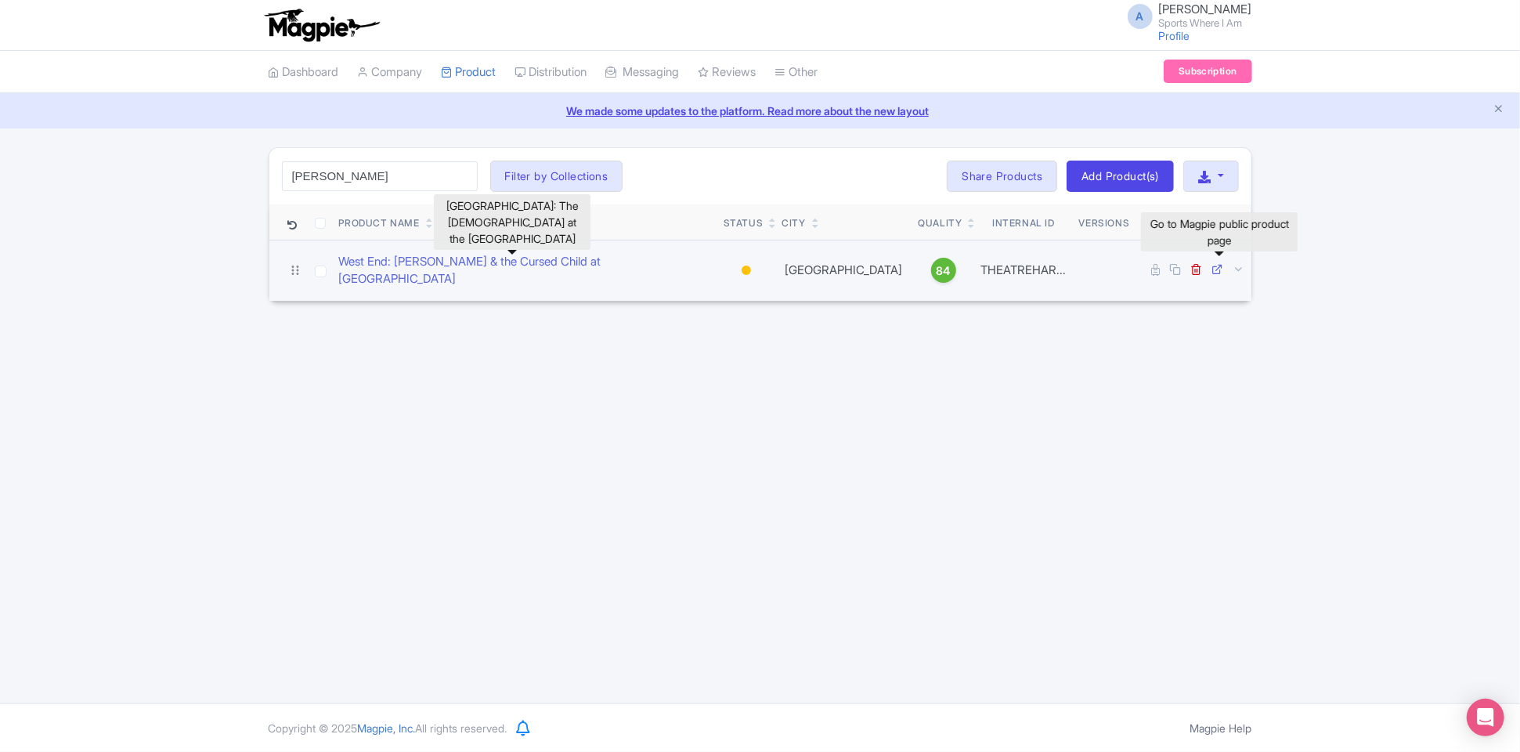
click at [1217, 265] on icon at bounding box center [1218, 269] width 12 height 12
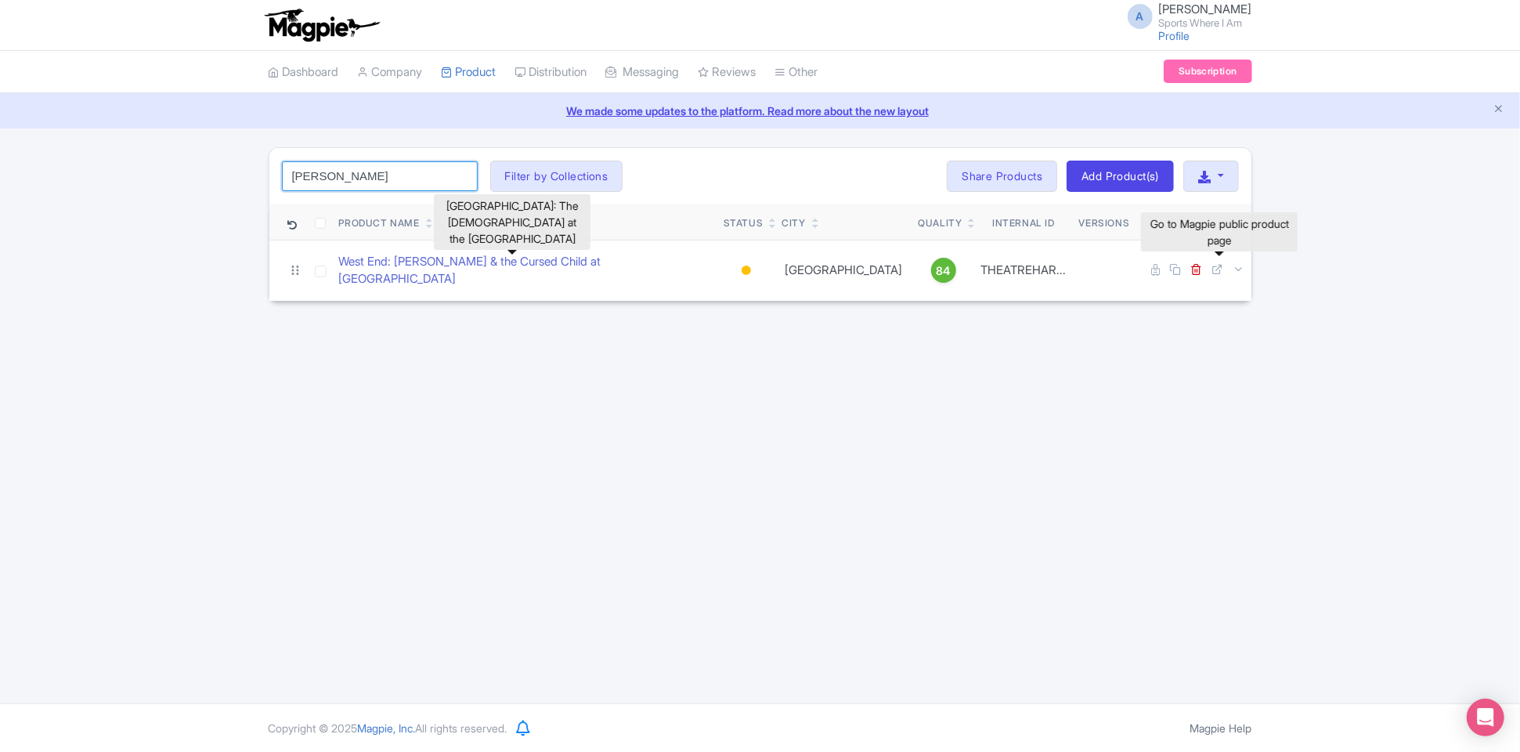
click at [324, 179] on input "[PERSON_NAME]" at bounding box center [380, 176] width 196 height 30
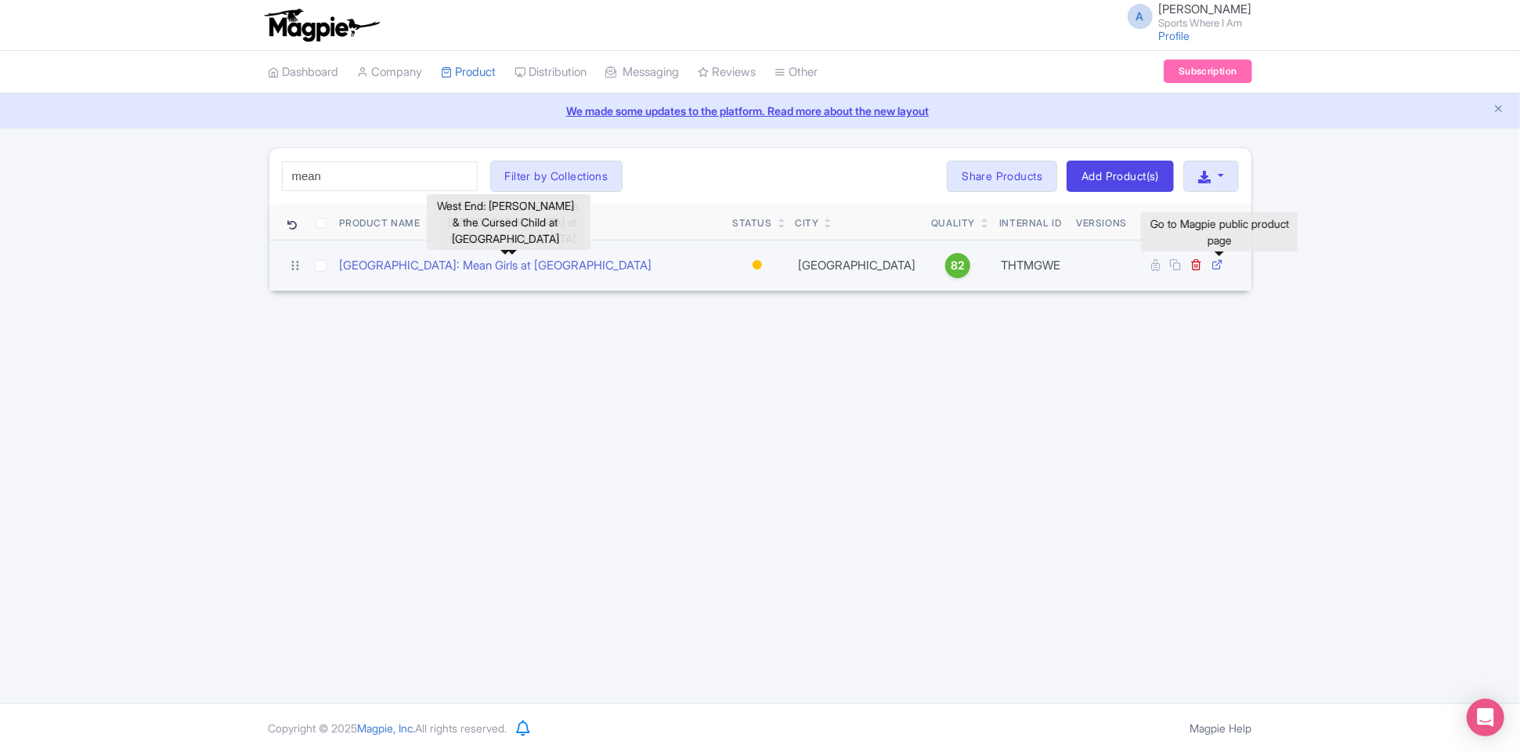
click at [1222, 265] on icon at bounding box center [1218, 264] width 12 height 12
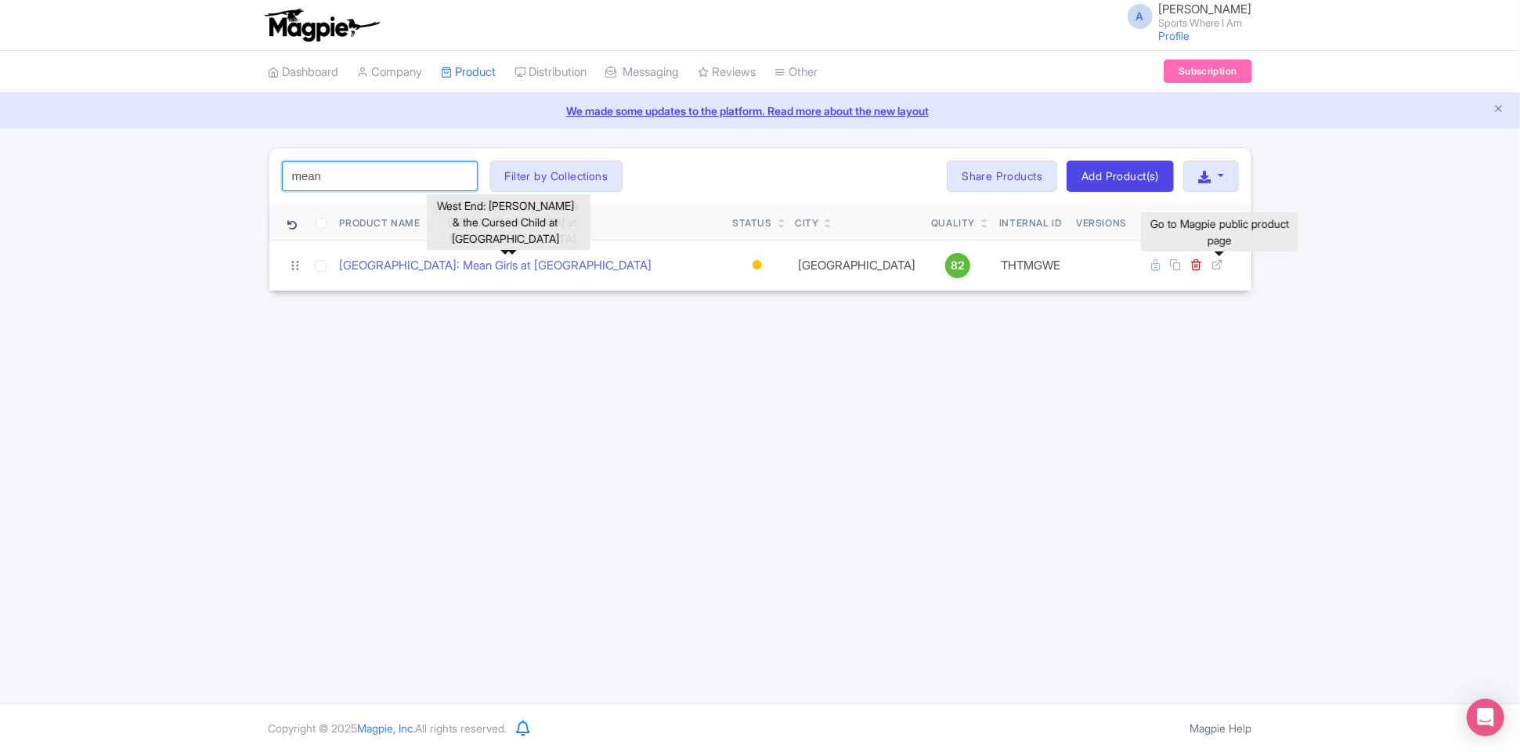
click at [331, 183] on input "mean" at bounding box center [380, 176] width 196 height 30
type input "m"
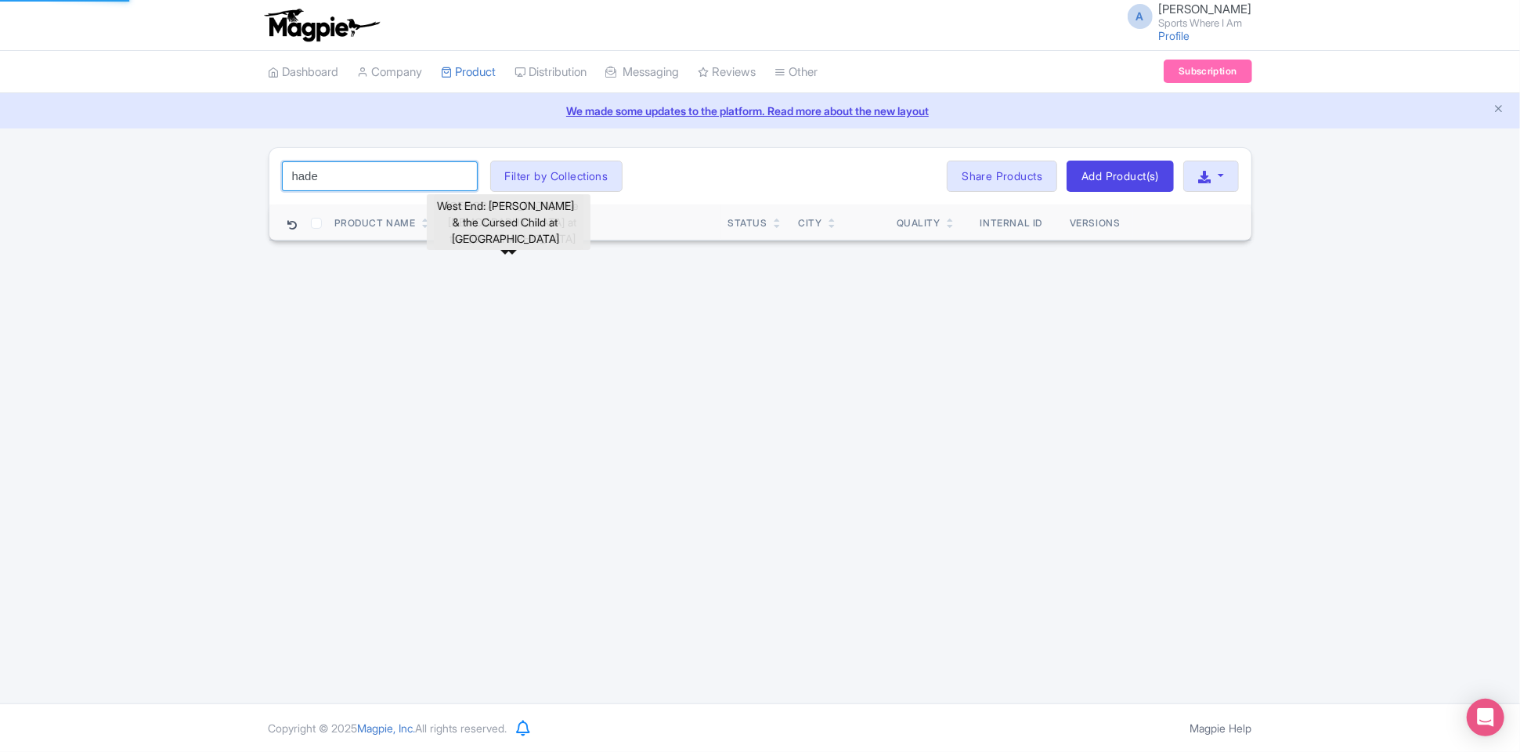
type input "hades"
click at [389, 171] on input "hades" at bounding box center [380, 176] width 196 height 30
click at [388, 189] on input "hades" at bounding box center [380, 176] width 196 height 30
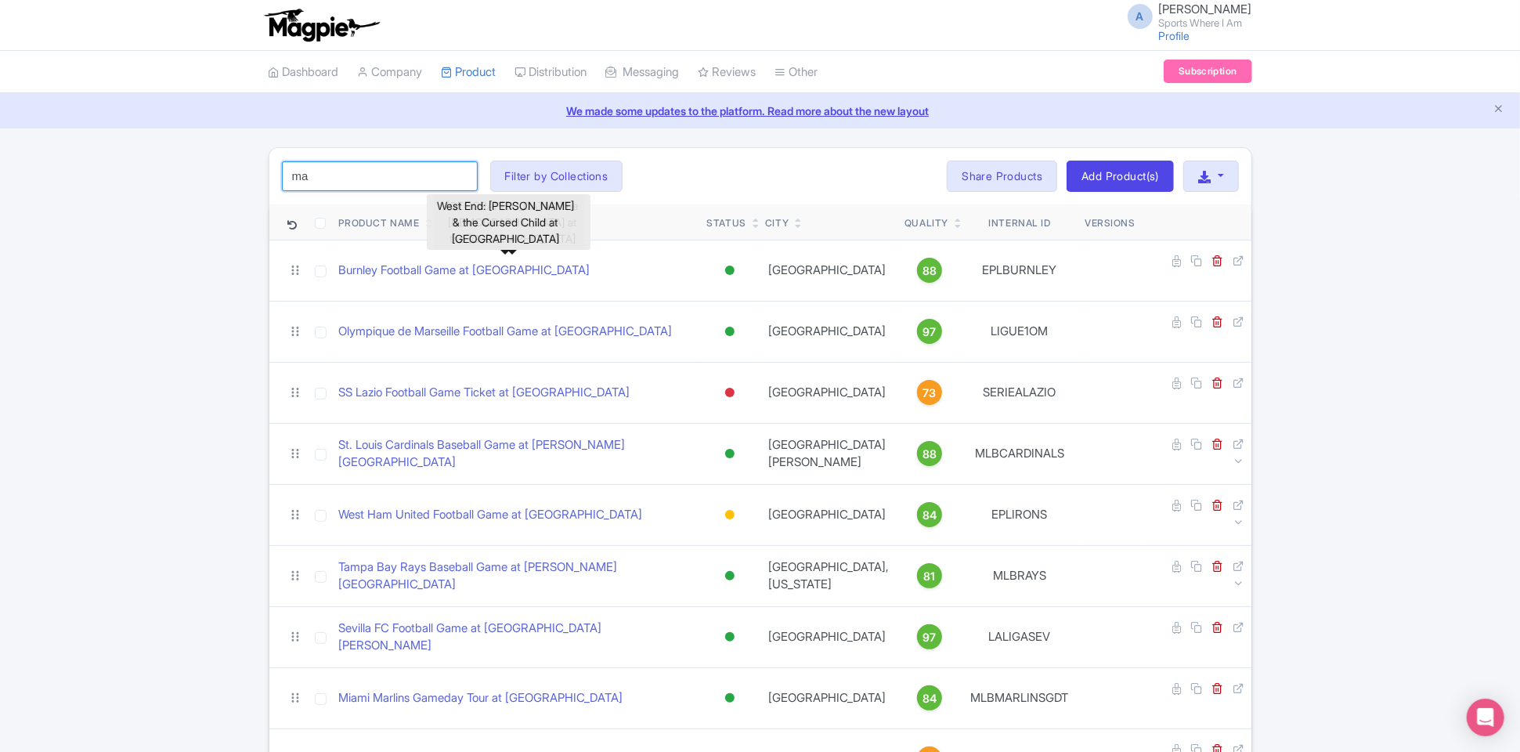
type input "m"
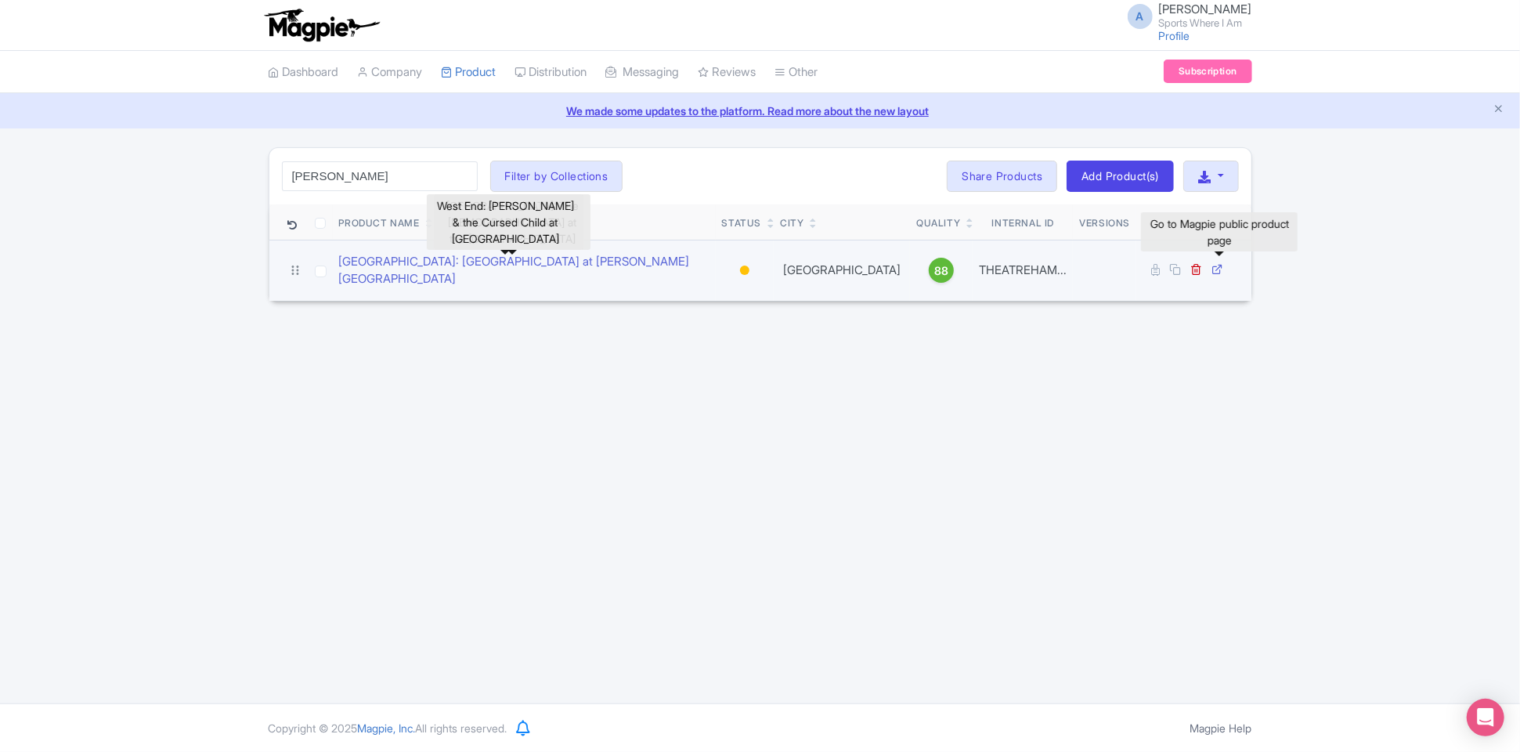
click at [1222, 264] on icon at bounding box center [1218, 269] width 12 height 12
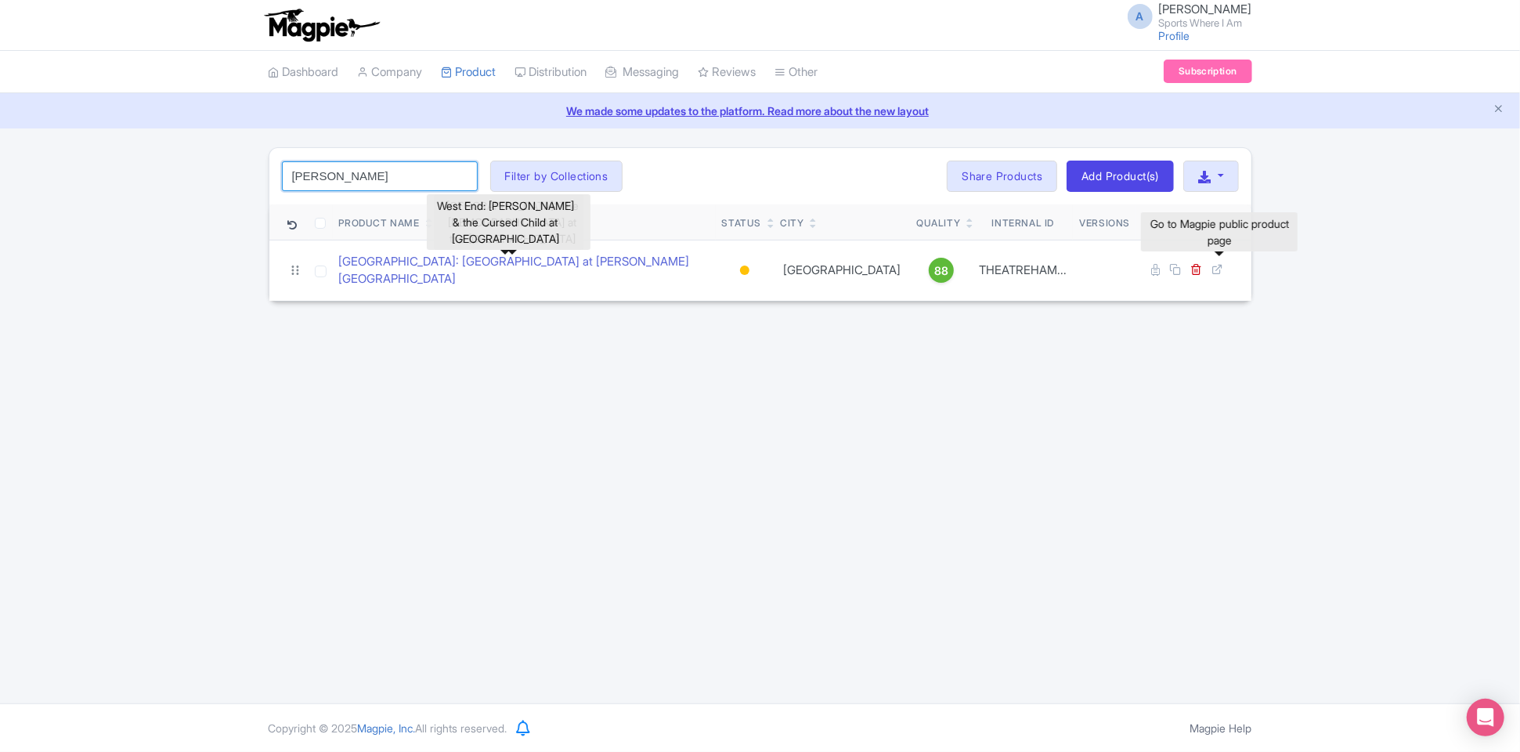
click at [327, 184] on input "[PERSON_NAME]" at bounding box center [380, 176] width 196 height 30
click at [326, 182] on input "[PERSON_NAME]" at bounding box center [380, 176] width 196 height 30
type input "hadestown"
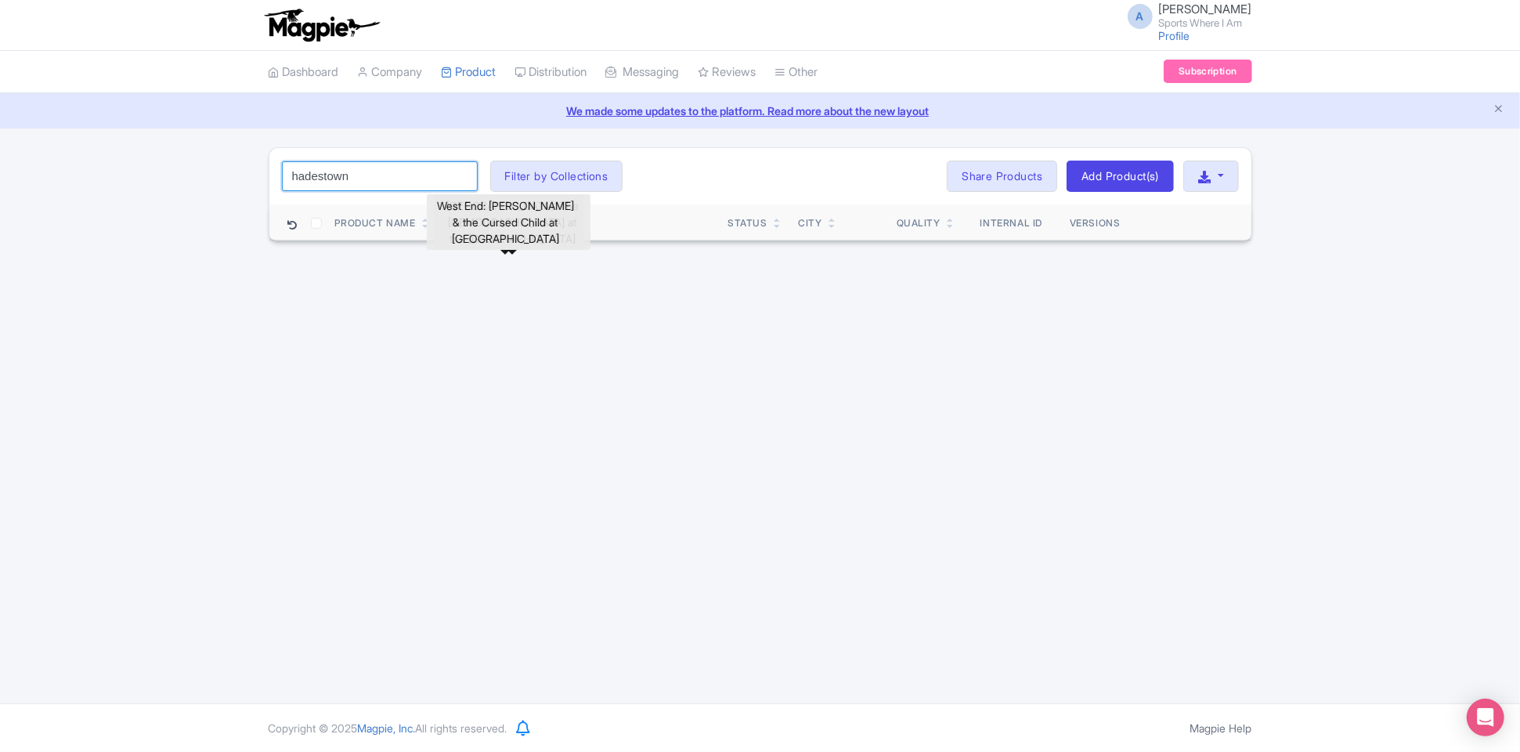
click at [460, 173] on input "hadestown" at bounding box center [380, 176] width 196 height 30
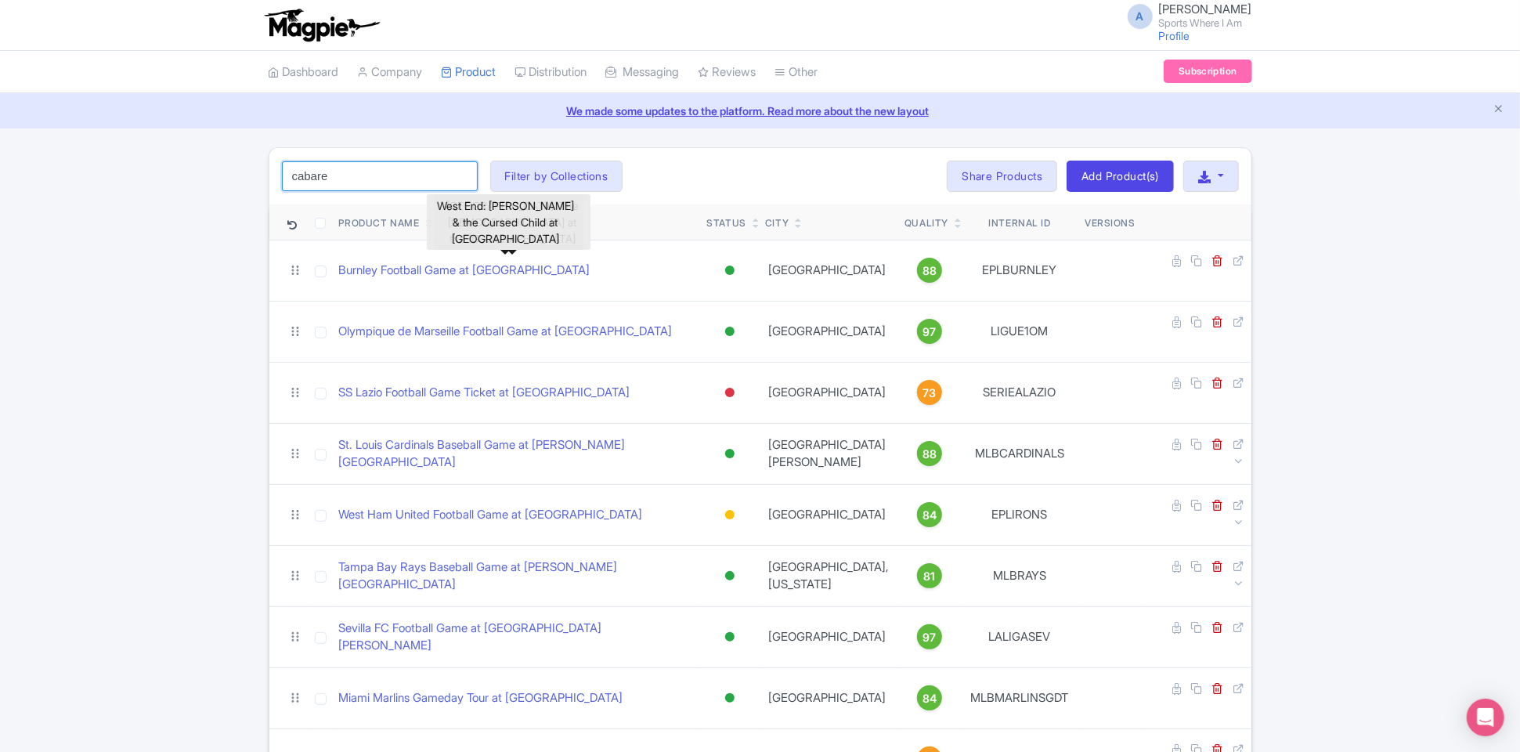
type input "cabaret"
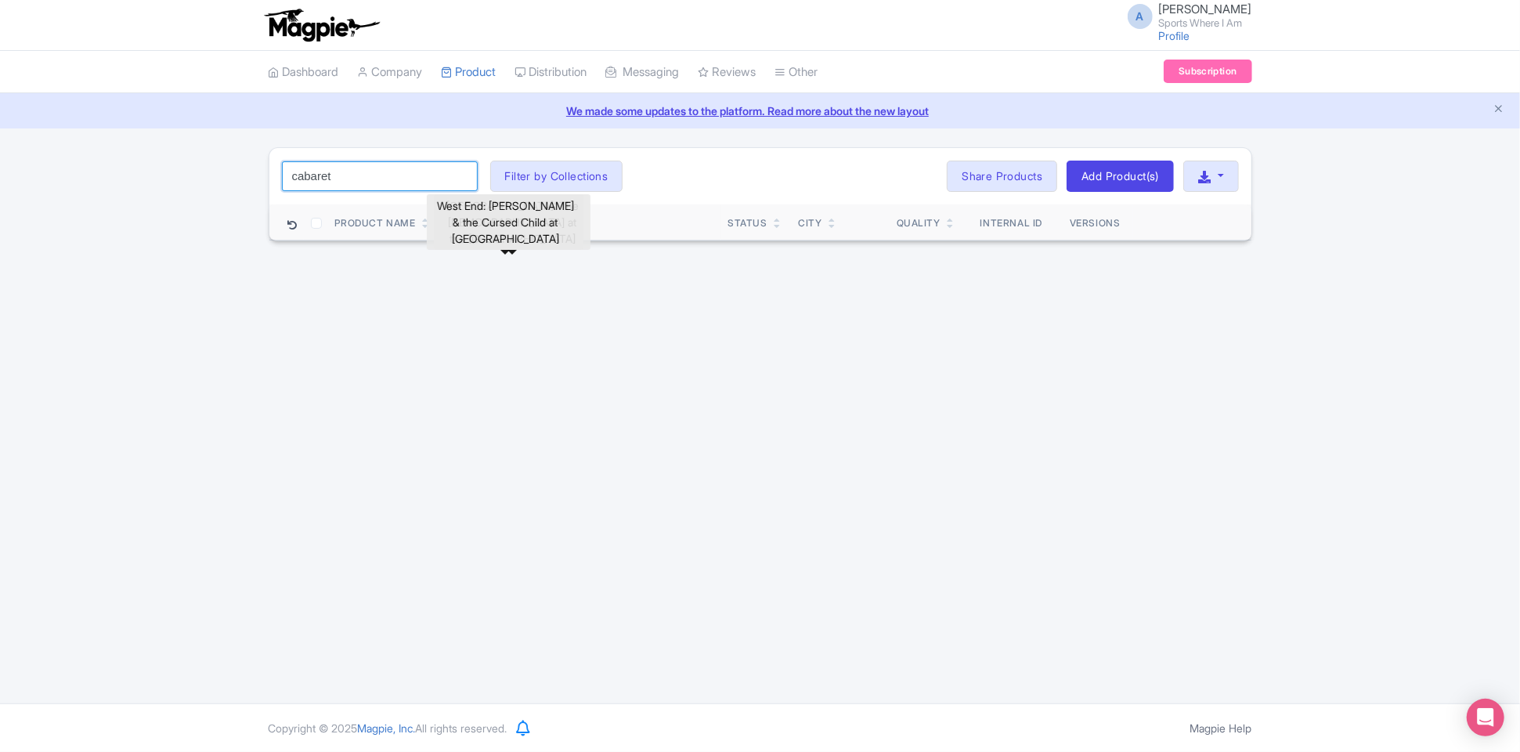
click at [460, 176] on input "cabaret" at bounding box center [380, 176] width 196 height 30
